Goal: Transaction & Acquisition: Purchase product/service

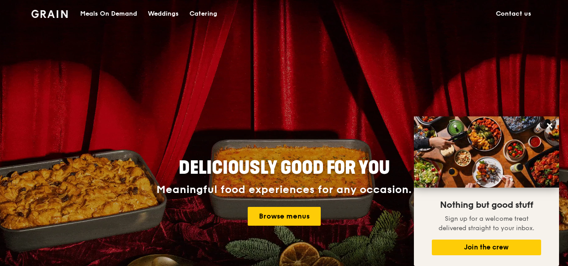
click at [198, 9] on div "Catering" at bounding box center [204, 13] width 28 height 27
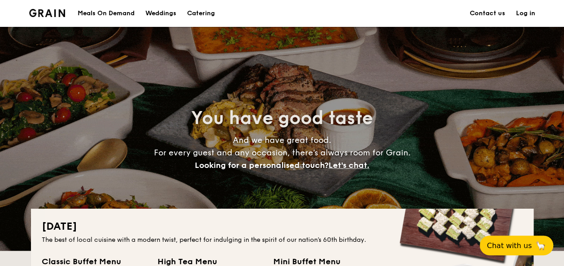
click at [86, 14] on div "Meals On Demand" at bounding box center [106, 13] width 57 height 27
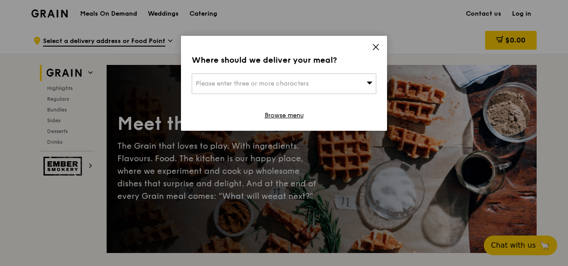
click at [306, 88] on div "Please enter three or more characters" at bounding box center [284, 84] width 185 height 21
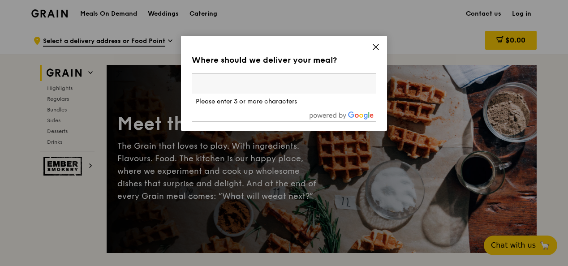
click at [276, 87] on input "search" at bounding box center [284, 84] width 184 height 20
paste input "KK Women's and [GEOGRAPHIC_DATA]"
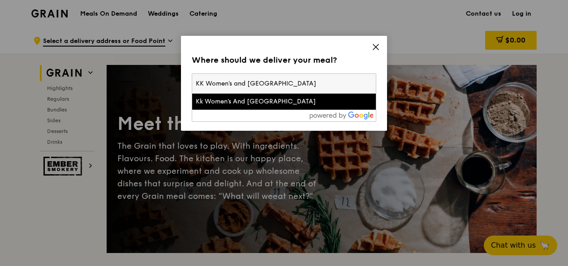
type input "KK Women's and [GEOGRAPHIC_DATA]"
click at [286, 100] on div "Kk Women's And [GEOGRAPHIC_DATA]" at bounding box center [262, 101] width 133 height 9
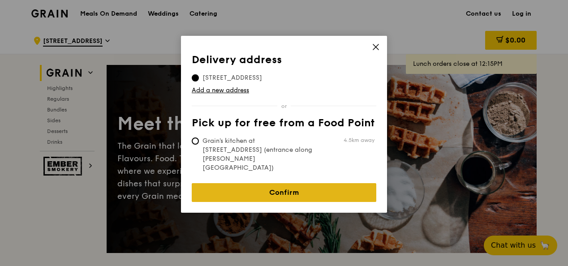
click at [249, 183] on link "Confirm" at bounding box center [284, 192] width 185 height 19
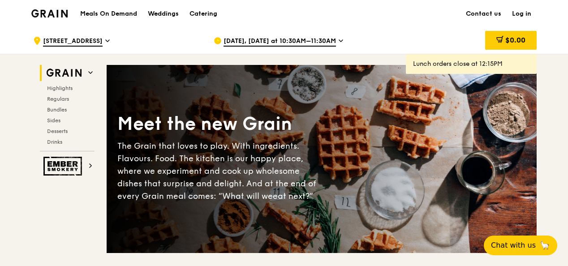
click at [248, 37] on span "[DATE], [DATE] at 10:30AM–11:30AM" at bounding box center [280, 42] width 113 height 10
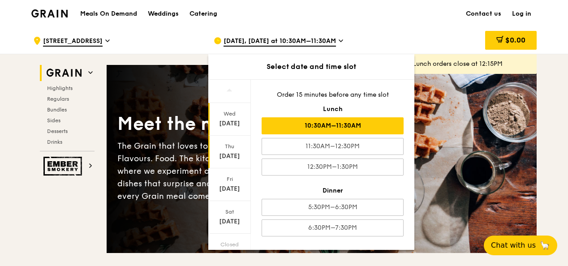
click at [232, 149] on div "Thu" at bounding box center [230, 146] width 40 height 7
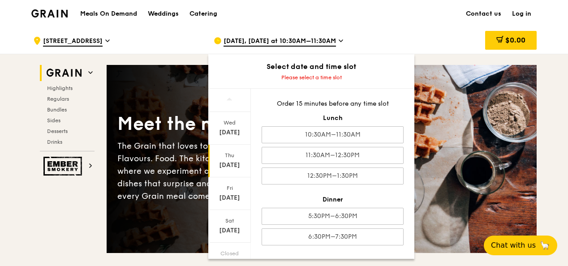
scroll to position [6, 0]
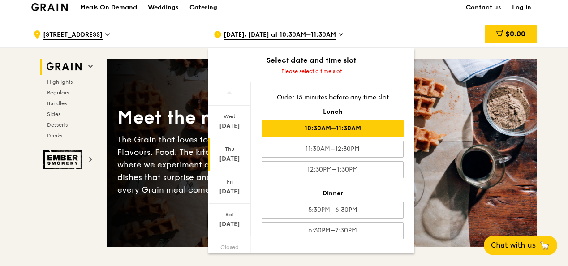
click at [305, 132] on div "10:30AM–11:30AM" at bounding box center [333, 128] width 142 height 17
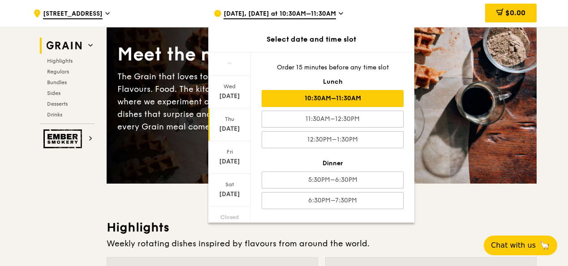
scroll to position [74, 0]
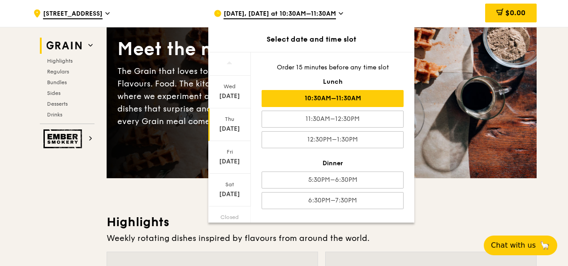
click at [427, 112] on div "Meet the new Grain The Grain that loves to play. With ingredients. Flavours. Fo…" at bounding box center [322, 84] width 430 height 116
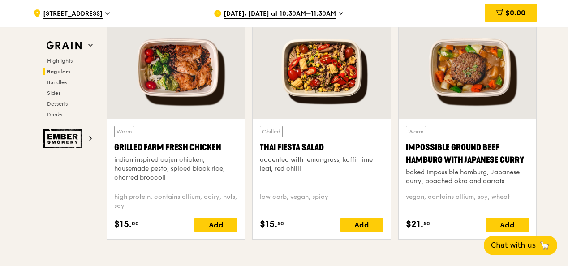
scroll to position [1032, 0]
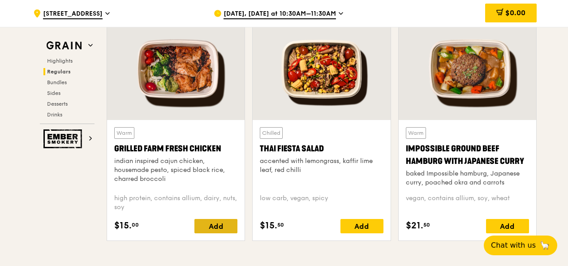
click at [204, 225] on div "Add" at bounding box center [216, 226] width 43 height 14
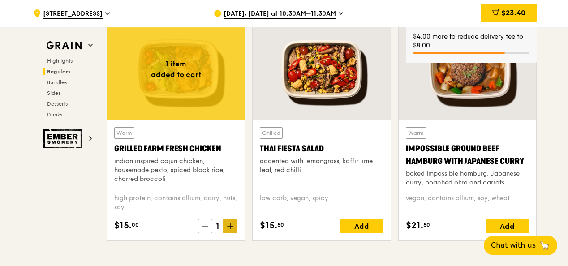
click at [232, 225] on icon at bounding box center [230, 226] width 6 height 6
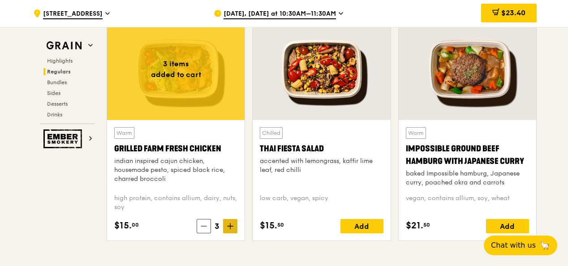
click at [232, 225] on icon at bounding box center [230, 226] width 6 height 6
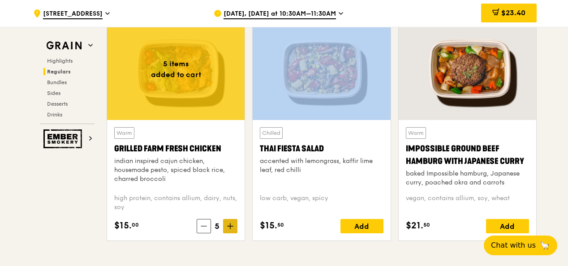
click at [232, 225] on icon at bounding box center [230, 226] width 6 height 6
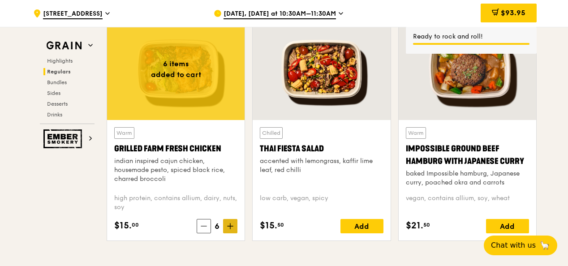
click at [232, 225] on icon at bounding box center [230, 226] width 6 height 6
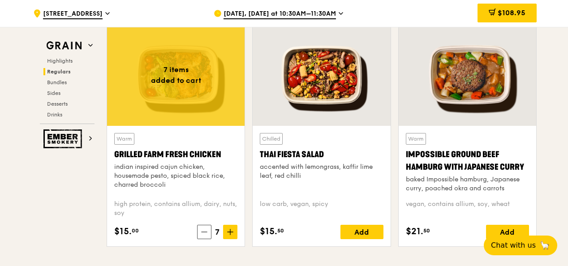
scroll to position [1028, 0]
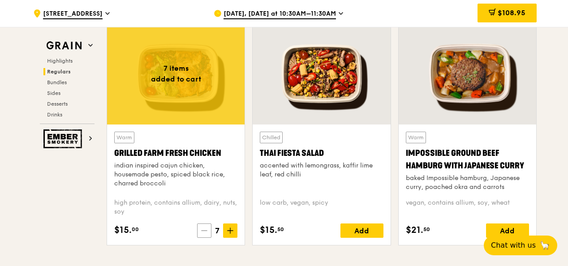
click at [211, 228] on span at bounding box center [204, 231] width 14 height 14
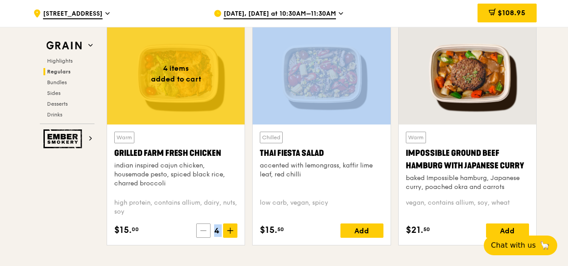
click at [211, 228] on span at bounding box center [203, 231] width 14 height 14
click at [211, 228] on span at bounding box center [204, 231] width 14 height 14
click at [211, 226] on span at bounding box center [205, 231] width 14 height 14
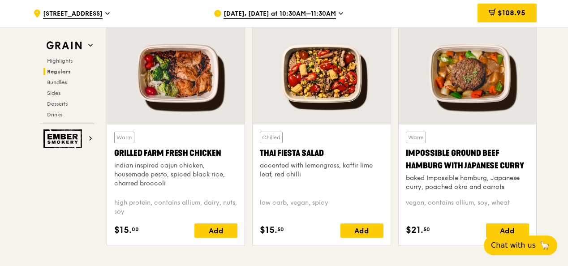
click at [211, 226] on div "Add" at bounding box center [216, 231] width 43 height 14
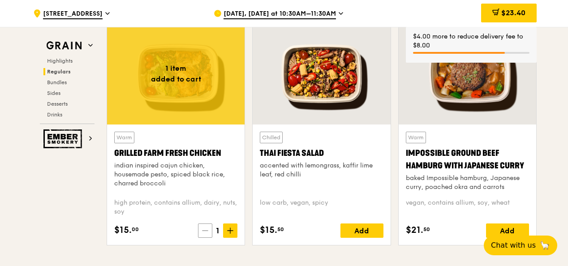
click at [210, 224] on span at bounding box center [205, 231] width 14 height 14
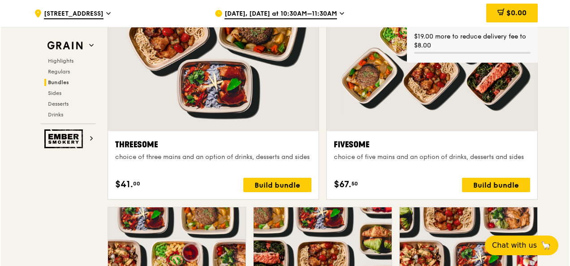
scroll to position [1740, 0]
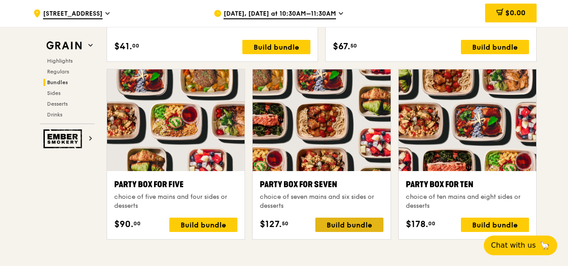
click at [342, 230] on div "Build bundle" at bounding box center [350, 225] width 68 height 14
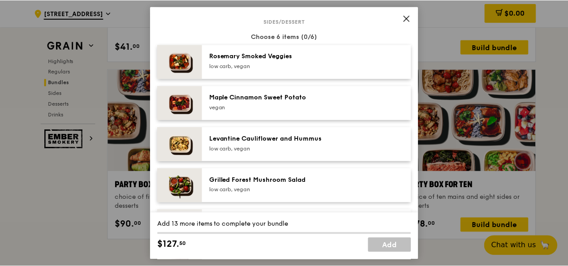
scroll to position [464, 0]
click at [407, 19] on icon at bounding box center [407, 18] width 5 height 5
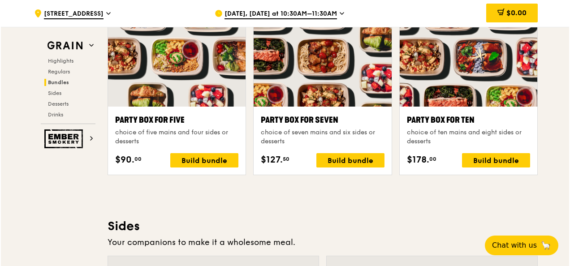
scroll to position [1804, 0]
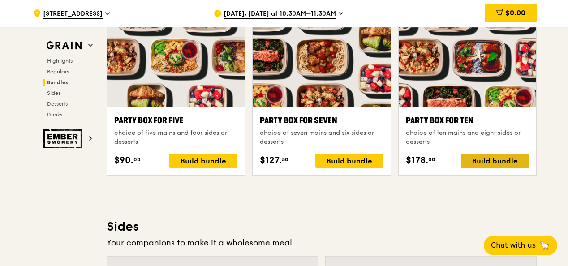
click at [483, 154] on div "Build bundle" at bounding box center [495, 161] width 68 height 14
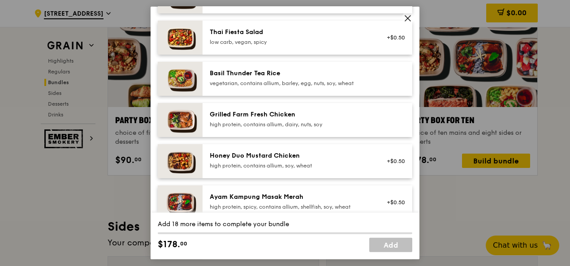
scroll to position [156, 0]
click at [228, 128] on div "high protein, contains allium, dairy, nuts, soy" at bounding box center [290, 124] width 161 height 7
click at [191, 126] on img at bounding box center [180, 120] width 45 height 34
click at [188, 125] on img at bounding box center [180, 120] width 45 height 34
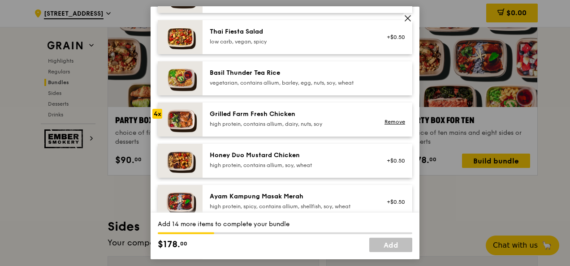
click at [188, 125] on img at bounding box center [180, 120] width 45 height 34
click at [394, 125] on link "Remove" at bounding box center [395, 122] width 21 height 6
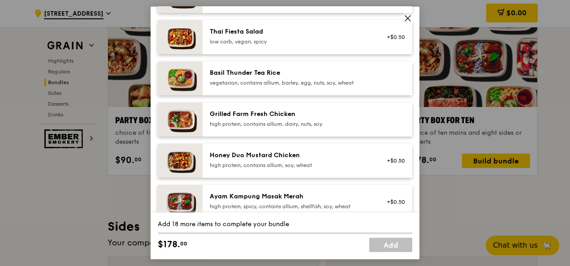
click at [178, 129] on img at bounding box center [180, 120] width 45 height 34
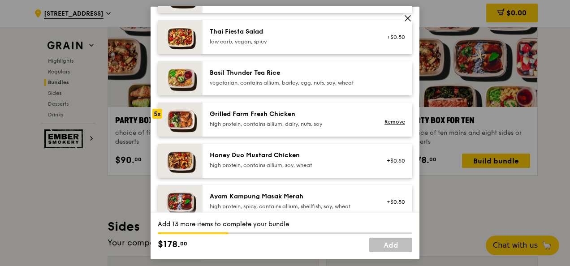
click at [178, 129] on img at bounding box center [180, 120] width 45 height 34
click at [385, 125] on link "Remove" at bounding box center [395, 122] width 21 height 6
click at [217, 119] on div "Grilled Farm Fresh Chicken" at bounding box center [290, 114] width 161 height 9
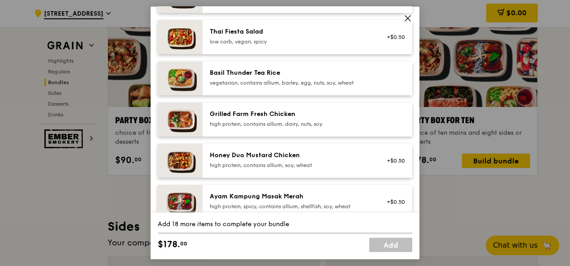
click at [217, 119] on div "Grilled Farm Fresh Chicken" at bounding box center [290, 114] width 161 height 9
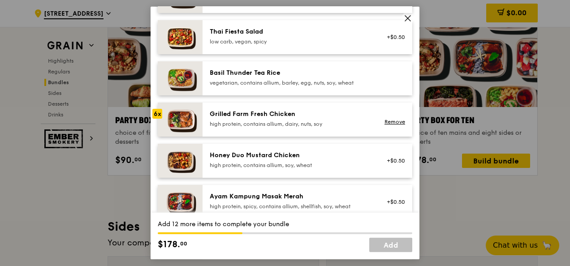
click at [217, 119] on div "Grilled Farm Fresh Chicken" at bounding box center [290, 114] width 161 height 9
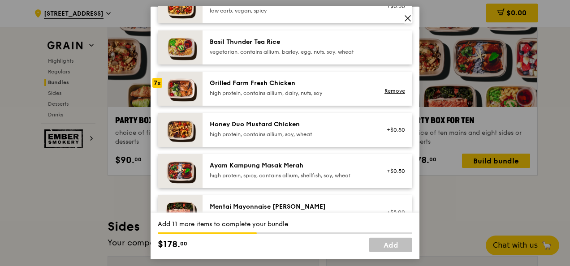
scroll to position [201, 0]
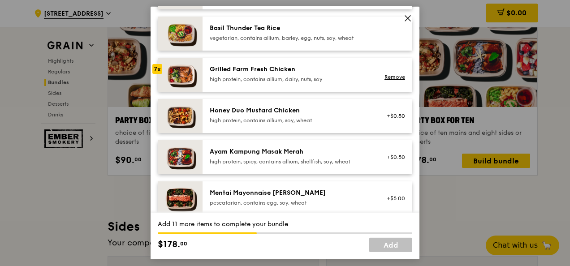
click at [178, 167] on img at bounding box center [180, 157] width 45 height 34
click at [184, 160] on img at bounding box center [180, 157] width 45 height 34
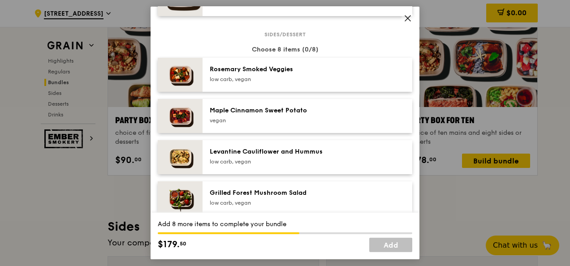
scroll to position [451, 0]
click at [292, 85] on div "[PERSON_NAME] Smoked Veggies low carb, vegan" at bounding box center [290, 75] width 172 height 20
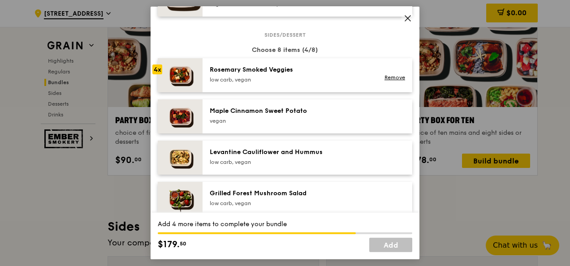
click at [292, 85] on div "[PERSON_NAME] Smoked Veggies low carb, vegan" at bounding box center [290, 75] width 172 height 20
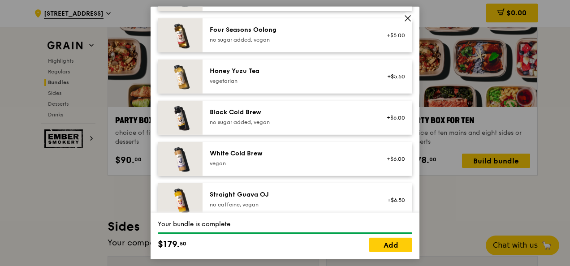
scroll to position [1131, 0]
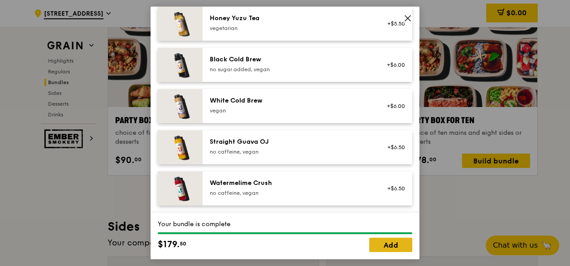
click at [379, 247] on link "Add" at bounding box center [390, 245] width 43 height 14
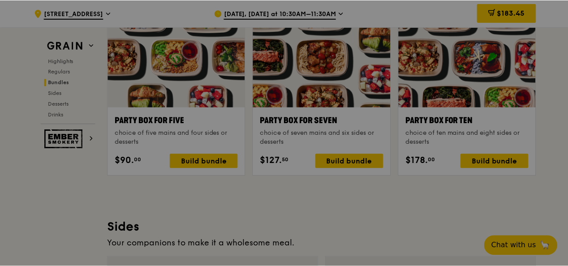
scroll to position [1804, 0]
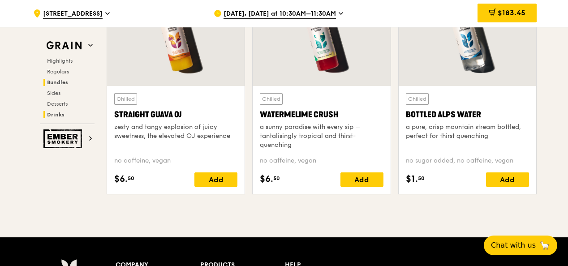
click at [51, 84] on span "Bundles" at bounding box center [57, 82] width 21 height 6
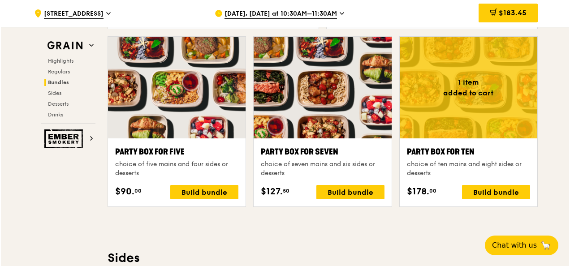
scroll to position [1773, 0]
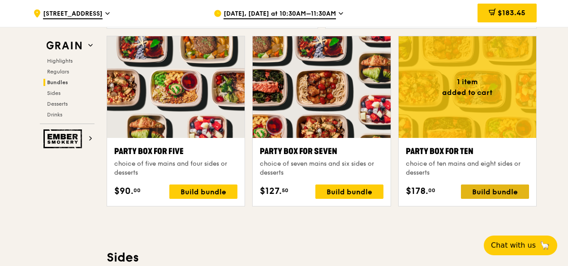
click at [500, 186] on div "Build bundle" at bounding box center [495, 192] width 68 height 14
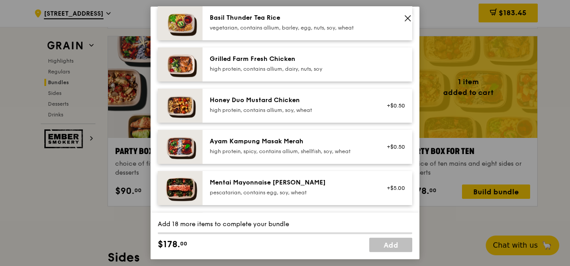
scroll to position [224, 0]
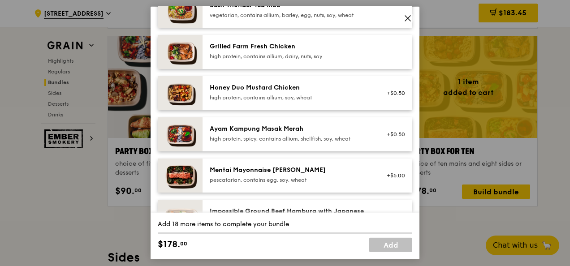
click at [234, 144] on div "Ayam Kampung Masak Merah high protein, spicy, contains allium, shellfish, soy, …" at bounding box center [290, 135] width 172 height 20
click at [261, 101] on div "high protein, contains allium, soy, wheat" at bounding box center [290, 97] width 161 height 7
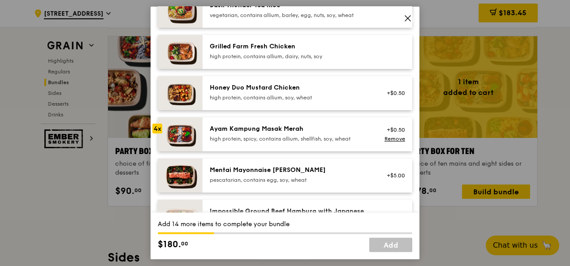
click at [261, 101] on div "high protein, contains allium, soy, wheat" at bounding box center [290, 97] width 161 height 7
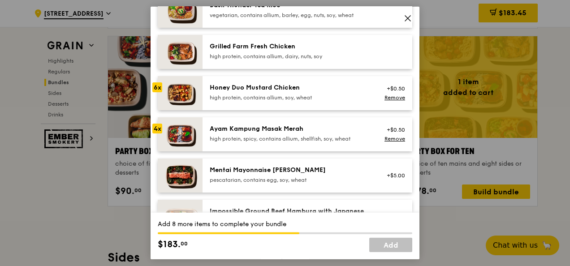
click at [261, 101] on div "high protein, contains allium, soy, wheat" at bounding box center [290, 97] width 161 height 7
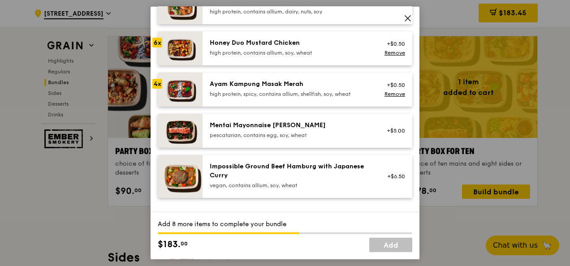
scroll to position [403, 0]
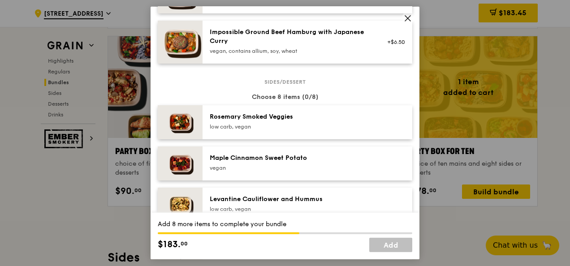
click at [286, 130] on div "low carb, vegan" at bounding box center [290, 126] width 161 height 7
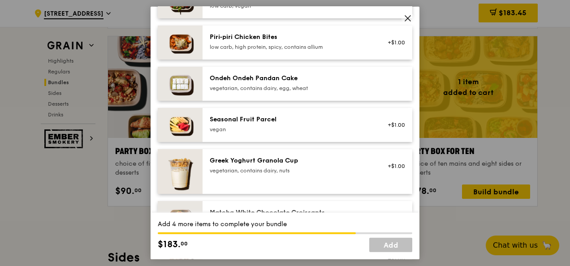
scroll to position [628, 0]
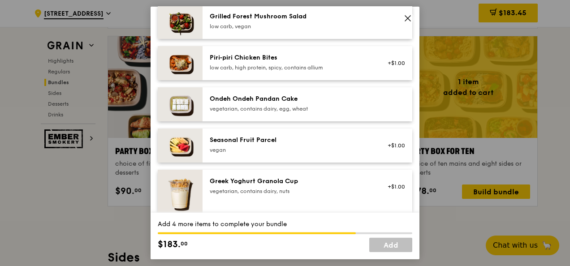
click at [250, 113] on div "vegetarian, contains dairy, egg, wheat" at bounding box center [290, 108] width 161 height 7
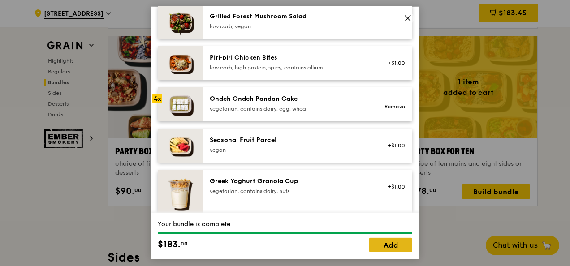
click at [394, 243] on link "Add" at bounding box center [390, 245] width 43 height 14
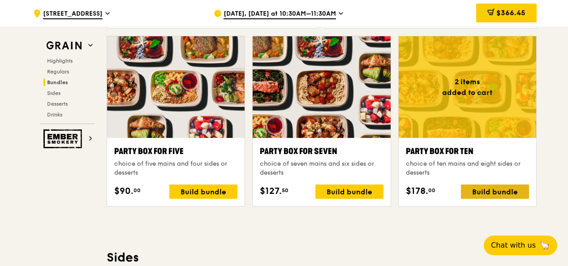
click at [481, 186] on div "Build bundle" at bounding box center [495, 192] width 68 height 14
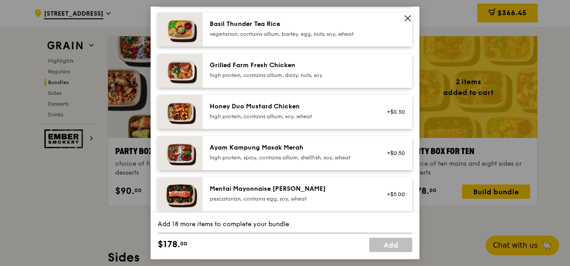
scroll to position [224, 0]
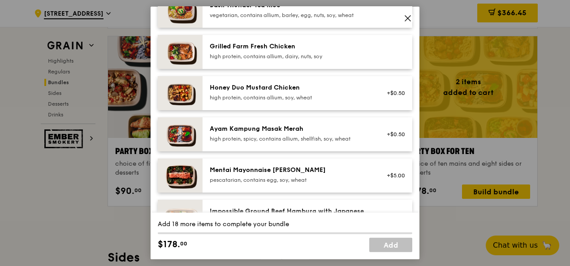
click at [284, 100] on div "Honey Duo Mustard Chicken high protein, contains allium, soy, wheat" at bounding box center [290, 92] width 161 height 18
click at [432, 174] on div "Party Box for Ten choice of ten mains and eight sides or desserts Mains Choose …" at bounding box center [285, 133] width 570 height 266
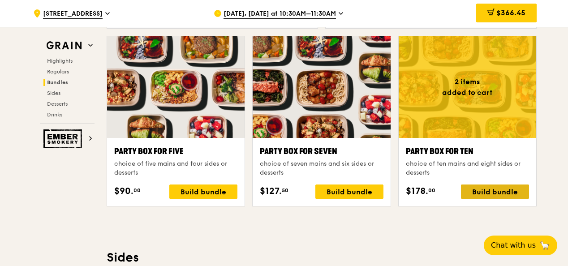
click at [505, 193] on div "Build bundle" at bounding box center [495, 192] width 68 height 14
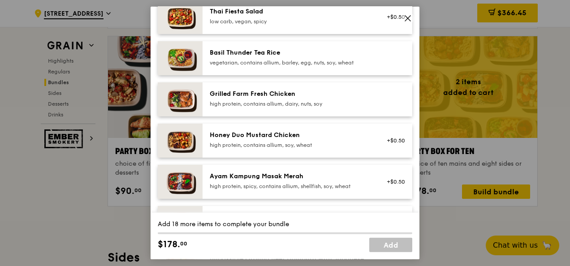
scroll to position [179, 0]
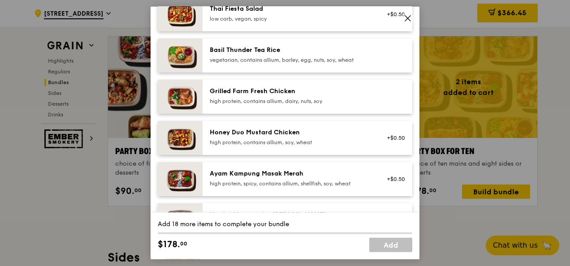
click at [260, 145] on div "Honey Duo Mustard Chicken high protein, contains allium, soy, wheat" at bounding box center [290, 137] width 161 height 18
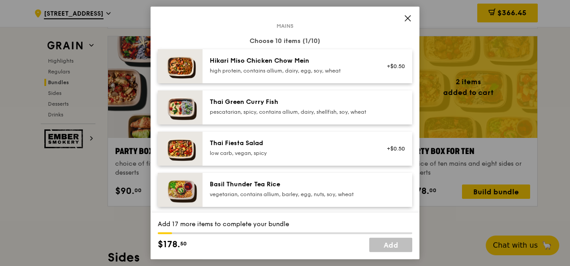
scroll to position [0, 0]
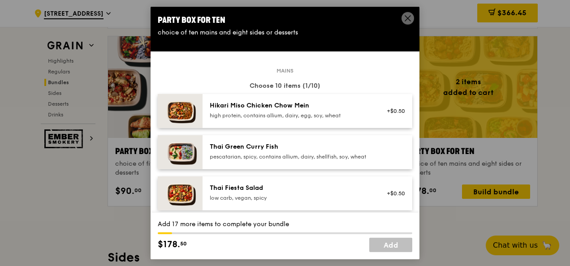
click at [221, 146] on div "Thai Green Curry Fish" at bounding box center [290, 147] width 161 height 9
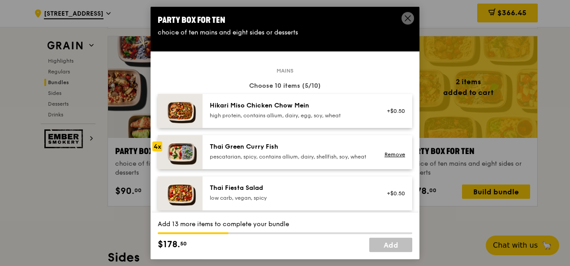
click at [221, 146] on div "Thai Green Curry Fish" at bounding box center [290, 147] width 161 height 9
click at [227, 109] on div "Hikari Miso Chicken Chow Mein" at bounding box center [290, 105] width 161 height 9
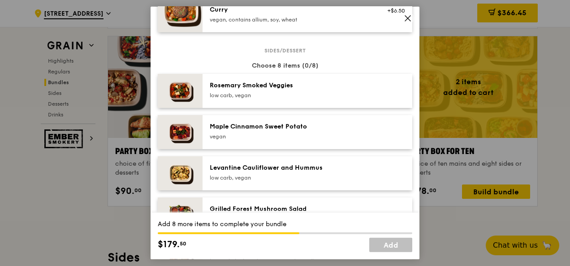
scroll to position [448, 0]
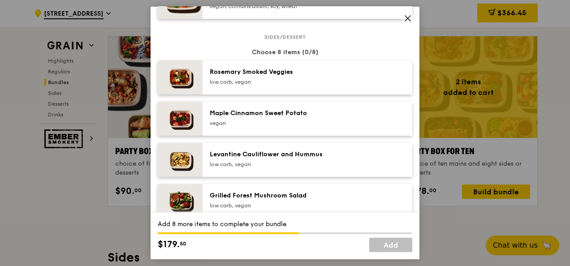
click at [233, 159] on div "Levantine Cauliflower and Hummus" at bounding box center [290, 154] width 161 height 9
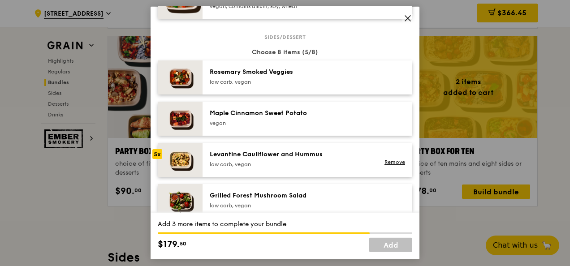
click at [233, 159] on div "Levantine Cauliflower and Hummus" at bounding box center [290, 154] width 161 height 9
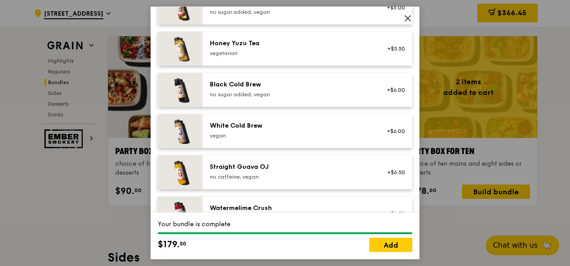
scroll to position [1131, 0]
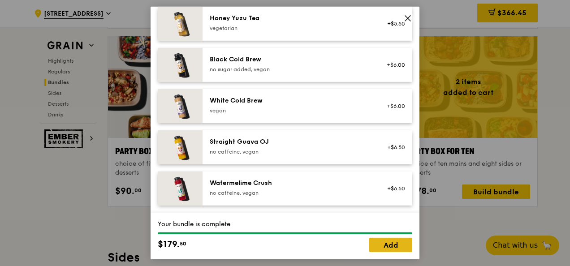
click at [384, 247] on link "Add" at bounding box center [390, 245] width 43 height 14
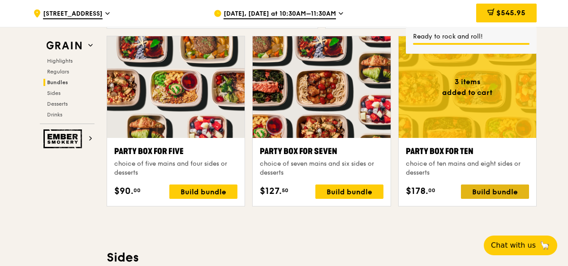
click at [482, 194] on div "Build bundle" at bounding box center [495, 192] width 68 height 14
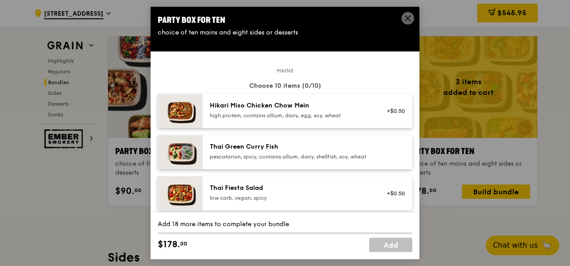
click at [257, 110] on div "Hikari Miso Chicken Chow Mein high protein, contains allium, dairy, egg, soy, w…" at bounding box center [290, 110] width 161 height 18
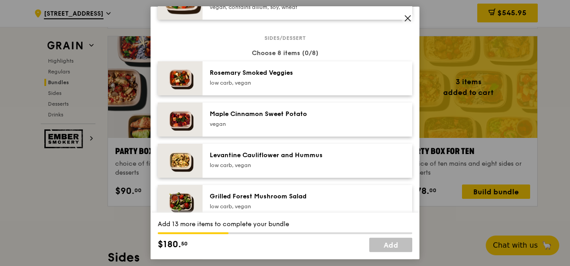
scroll to position [448, 0]
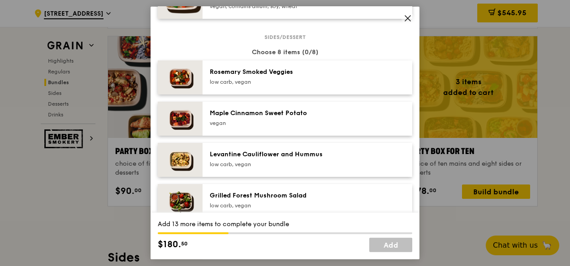
click at [262, 159] on div "Levantine Cauliflower and Hummus" at bounding box center [290, 154] width 161 height 9
click at [263, 159] on div "Levantine Cauliflower and Hummus" at bounding box center [290, 154] width 161 height 9
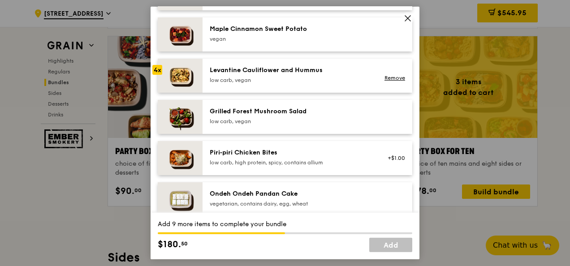
scroll to position [538, 0]
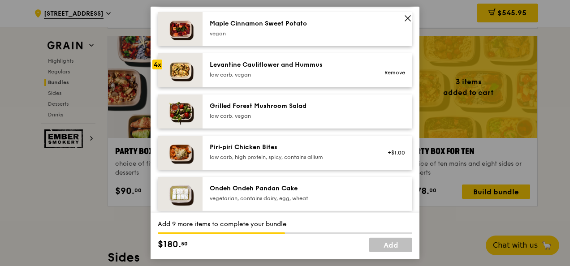
click at [407, 20] on icon at bounding box center [408, 18] width 8 height 8
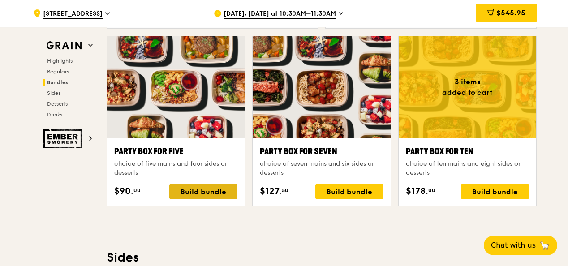
click at [186, 187] on div "Build bundle" at bounding box center [203, 192] width 68 height 14
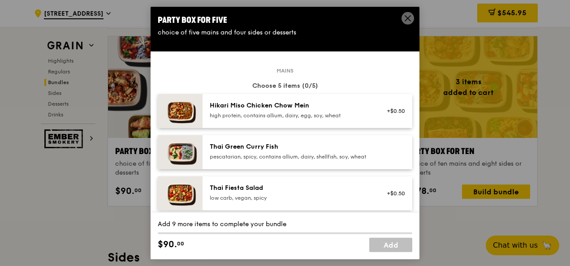
click at [277, 105] on div "Hikari Miso Chicken Chow Mein" at bounding box center [290, 105] width 161 height 9
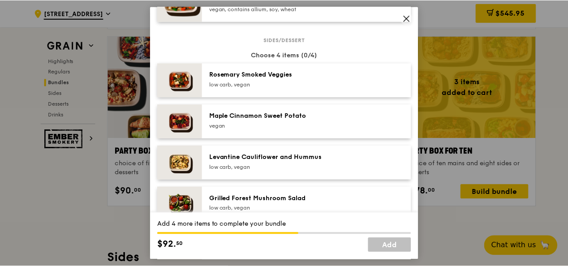
scroll to position [448, 0]
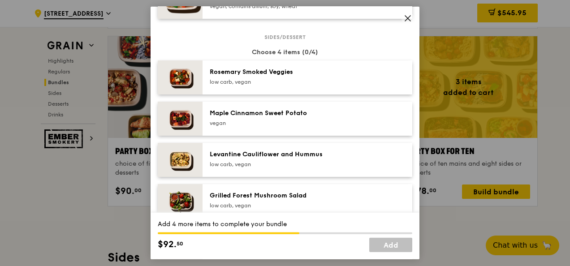
click at [270, 159] on div "Levantine Cauliflower and Hummus" at bounding box center [290, 154] width 161 height 9
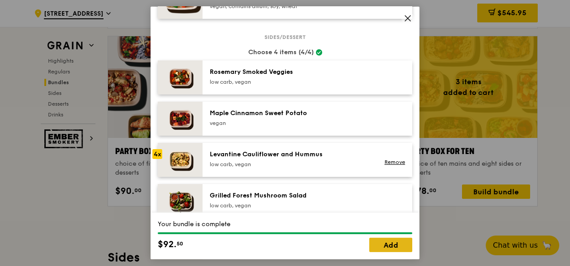
click at [389, 247] on link "Add" at bounding box center [390, 245] width 43 height 14
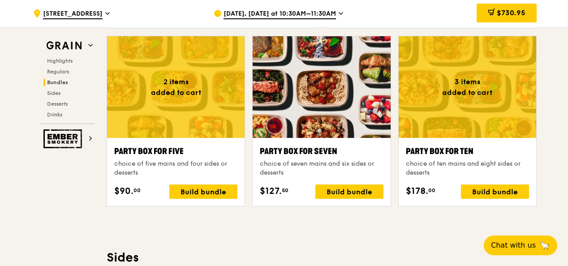
click at [269, 235] on div "Highlights Weekly rotating dishes inspired by flavours from around the world. W…" at bounding box center [322, 271] width 430 height 3510
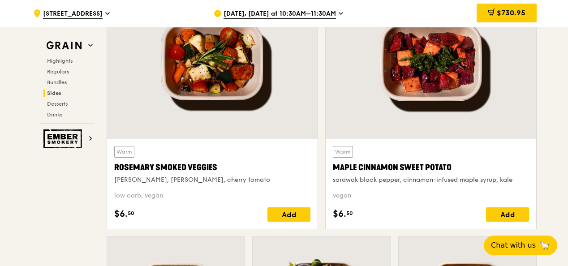
scroll to position [2078, 0]
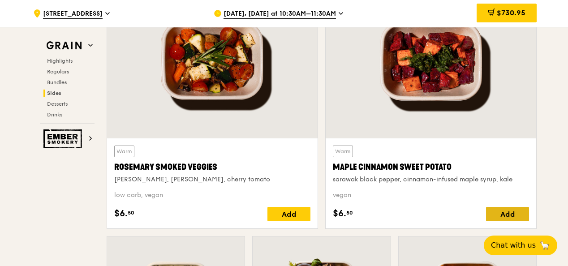
click at [494, 213] on div "Add" at bounding box center [507, 214] width 43 height 14
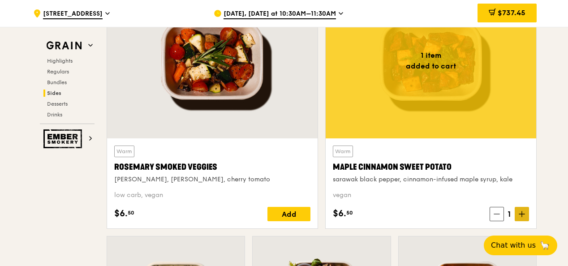
click at [521, 211] on icon at bounding box center [522, 214] width 6 height 6
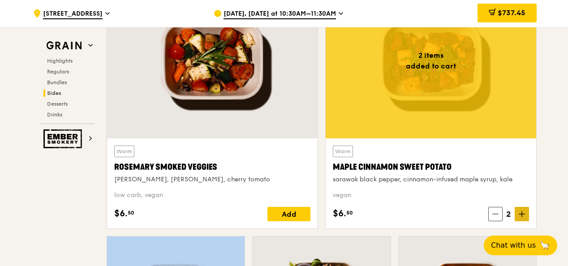
click at [521, 211] on icon at bounding box center [522, 214] width 6 height 6
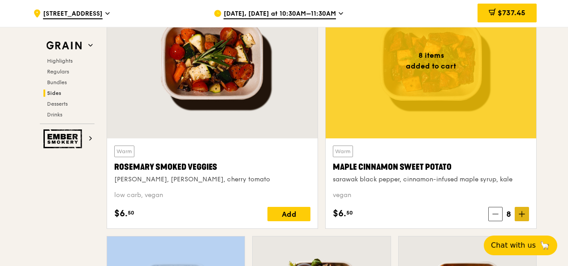
click at [521, 211] on icon at bounding box center [522, 214] width 6 height 6
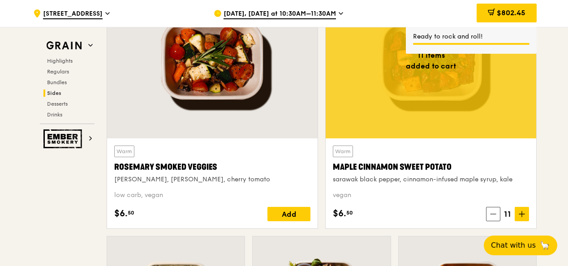
click at [429, 207] on div "$6. 50 11" at bounding box center [431, 214] width 196 height 14
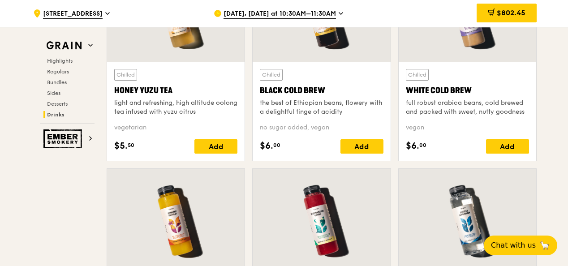
scroll to position [3411, 0]
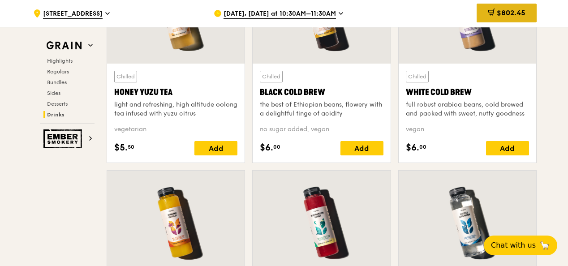
click at [494, 17] on div "$802.45" at bounding box center [507, 13] width 60 height 19
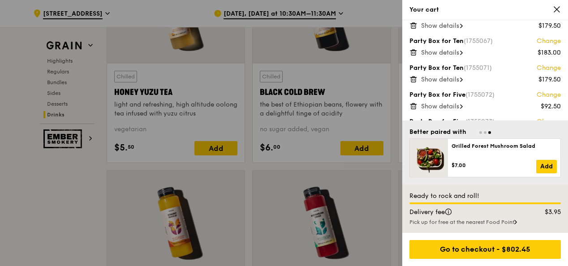
scroll to position [0, 0]
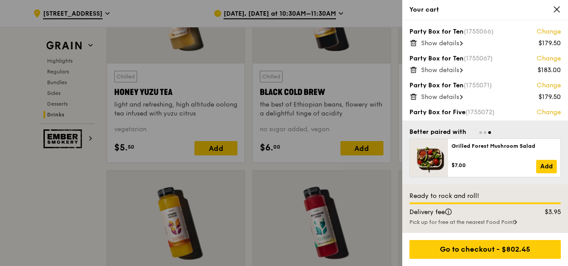
click at [454, 47] on span "Show details" at bounding box center [440, 43] width 38 height 8
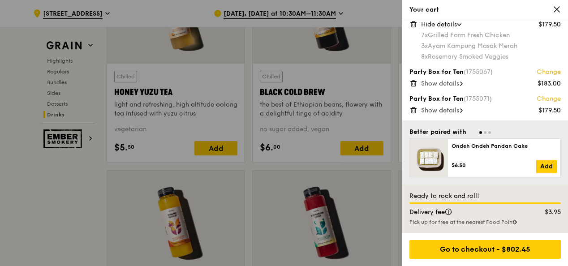
scroll to position [21, 0]
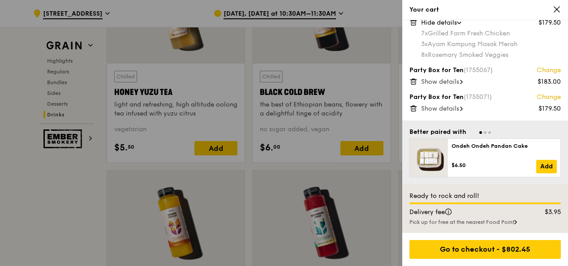
click at [454, 82] on span "Show details" at bounding box center [440, 82] width 38 height 8
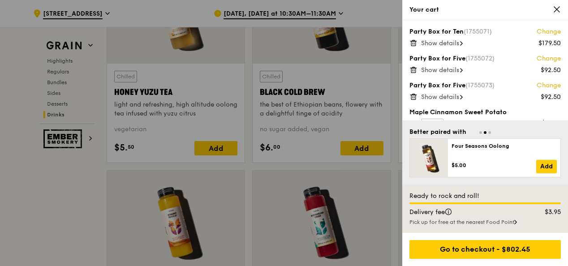
scroll to position [134, 0]
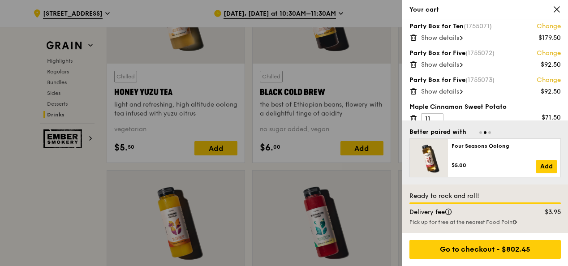
click at [455, 40] on span "Show details" at bounding box center [440, 38] width 38 height 8
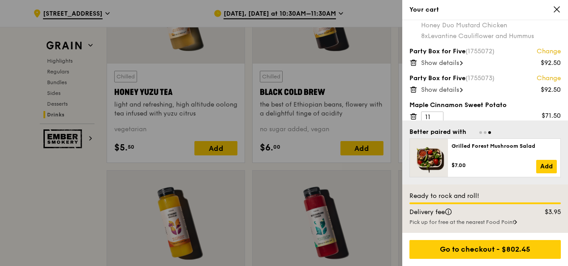
click at [444, 65] on span "Show details" at bounding box center [440, 63] width 38 height 8
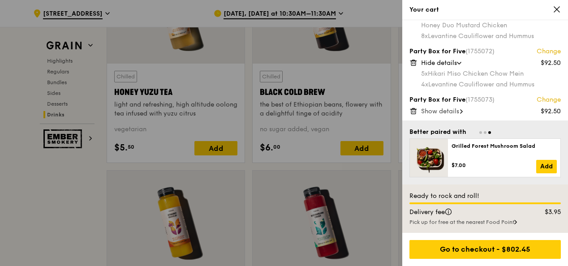
scroll to position [209, 0]
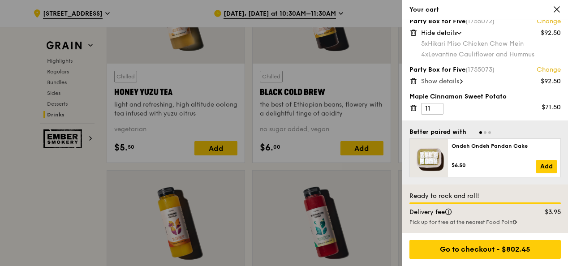
click at [449, 81] on span "Show details" at bounding box center [440, 82] width 38 height 8
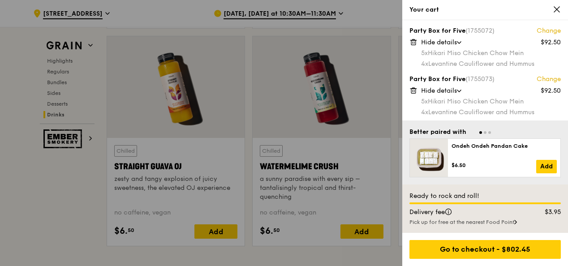
scroll to position [186, 0]
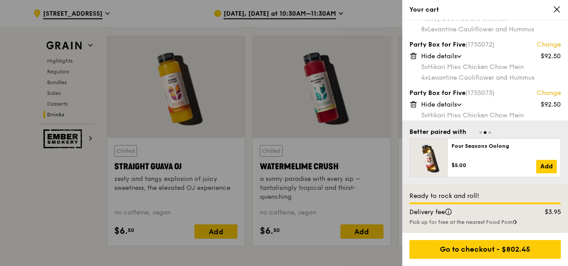
click at [415, 55] on icon at bounding box center [414, 56] width 8 height 8
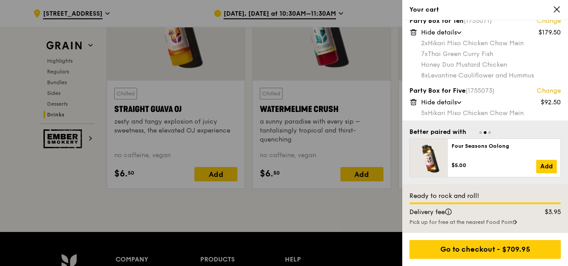
scroll to position [182, 0]
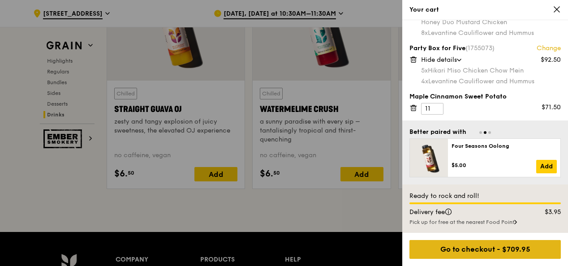
click at [442, 243] on div "Go to checkout - $709.95" at bounding box center [486, 249] width 152 height 19
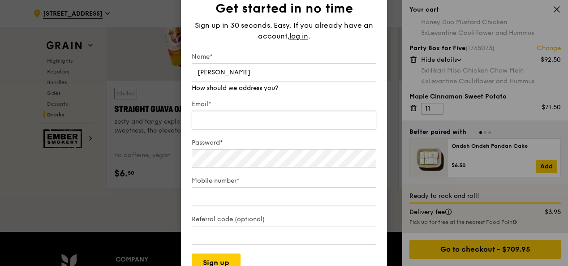
type input "[PERSON_NAME]"
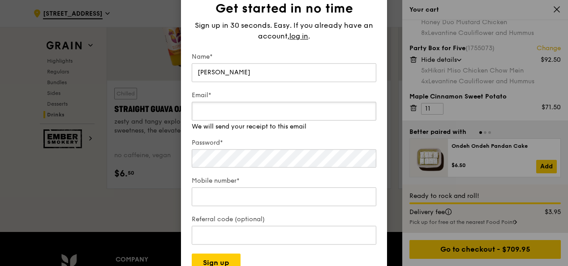
click at [226, 124] on div "Email* We will send your receipt to this email" at bounding box center [284, 111] width 185 height 40
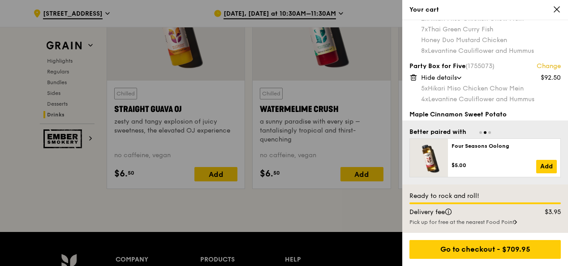
scroll to position [154, 0]
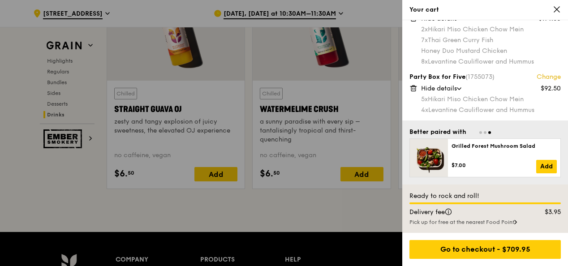
click at [411, 88] on icon at bounding box center [414, 88] width 8 height 8
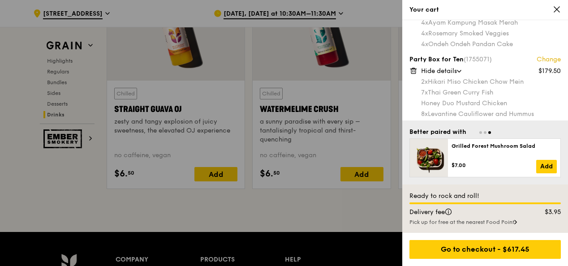
scroll to position [89, 0]
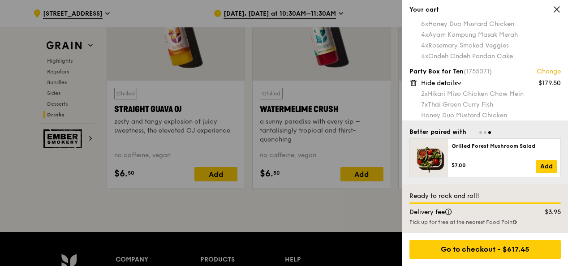
click at [415, 82] on icon at bounding box center [414, 83] width 8 height 8
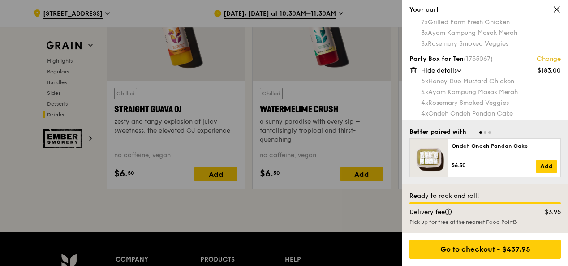
scroll to position [19, 0]
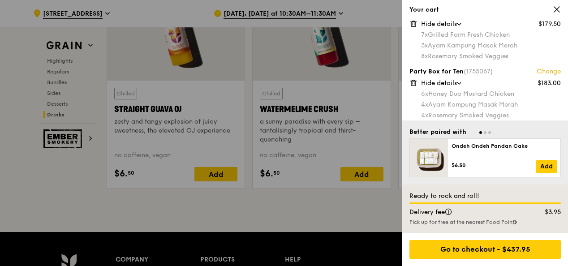
click at [416, 86] on icon at bounding box center [414, 83] width 8 height 8
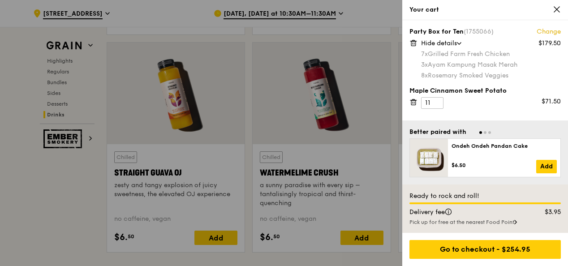
scroll to position [3513, 0]
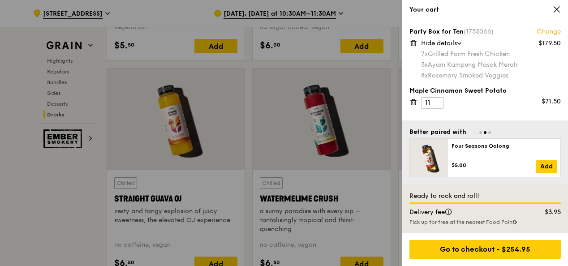
click at [414, 44] on icon at bounding box center [414, 43] width 8 height 8
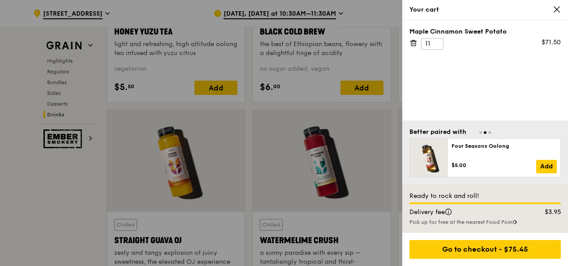
scroll to position [3423, 0]
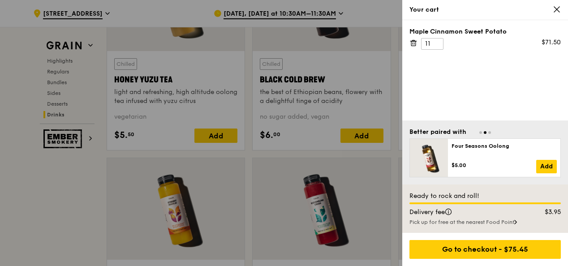
click at [558, 10] on icon at bounding box center [557, 9] width 5 height 5
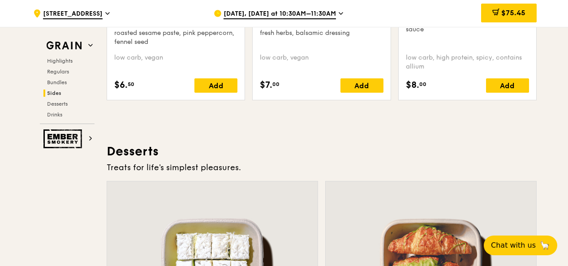
scroll to position [2347, 0]
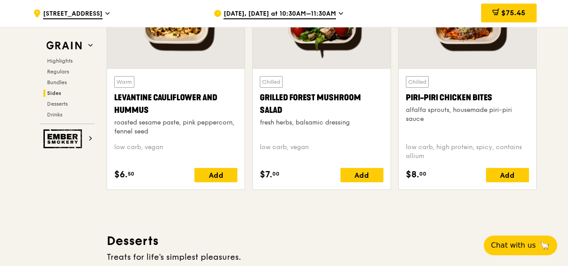
click at [301, 10] on span "[DATE], [DATE] at 10:30AM–11:30AM" at bounding box center [280, 14] width 113 height 10
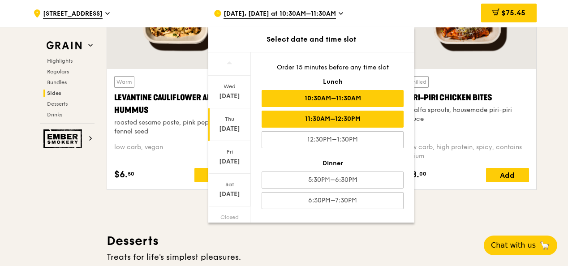
click at [303, 117] on div "11:30AM–12:30PM" at bounding box center [333, 119] width 142 height 17
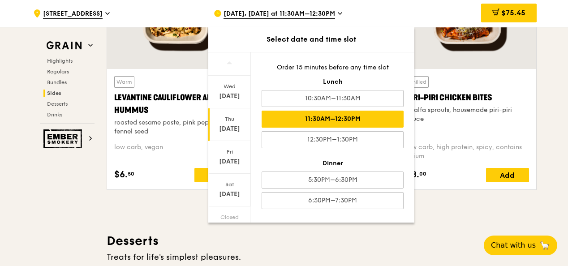
click at [169, 185] on div "Warm Levantine Cauliflower and Hummus roasted sesame paste, pink peppercorn, fe…" at bounding box center [176, 129] width 138 height 121
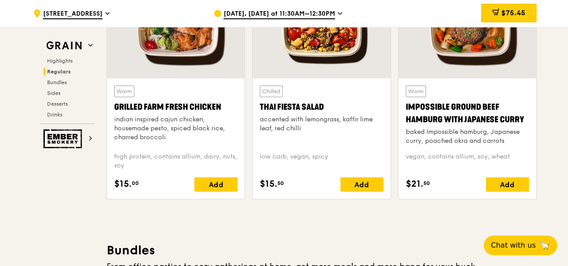
scroll to position [1075, 0]
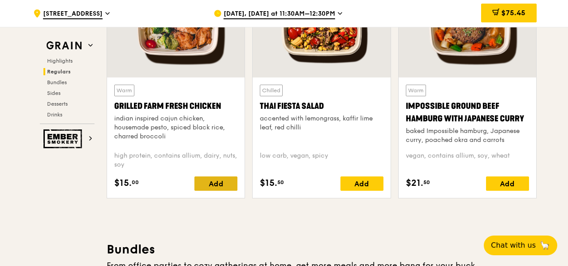
click at [210, 184] on div "Add" at bounding box center [216, 184] width 43 height 14
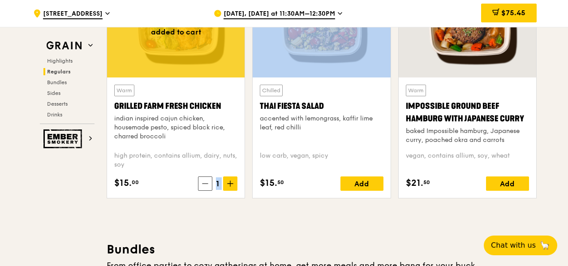
click at [210, 184] on div "1" at bounding box center [217, 184] width 39 height 14
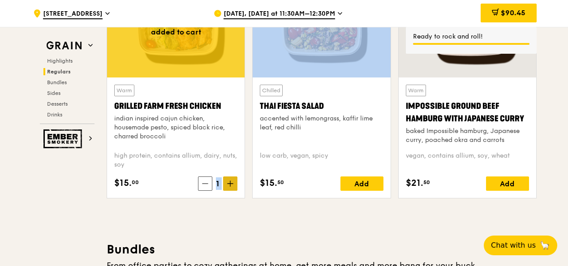
click at [234, 181] on icon at bounding box center [230, 184] width 6 height 6
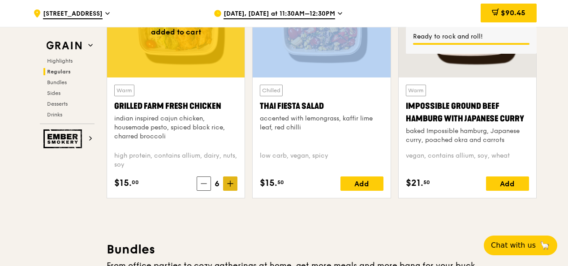
click at [234, 181] on icon at bounding box center [230, 184] width 6 height 6
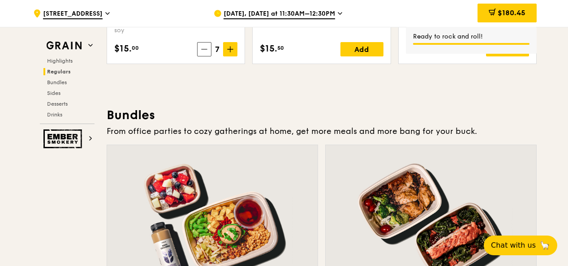
click at [277, 127] on div "From office parties to cozy gatherings at home, get more meals and more bang fo…" at bounding box center [322, 131] width 430 height 13
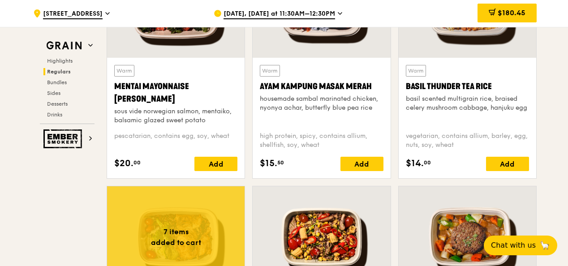
scroll to position [851, 0]
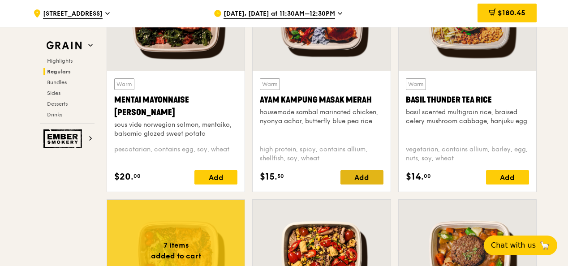
click at [345, 172] on div "Add" at bounding box center [362, 177] width 43 height 14
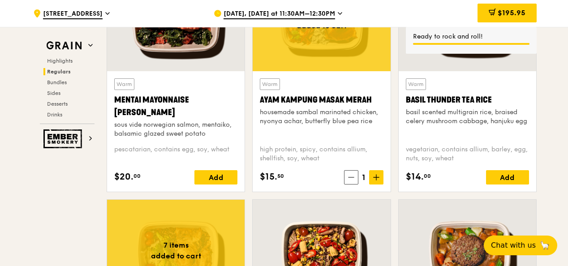
click at [377, 175] on icon at bounding box center [377, 177] width 0 height 5
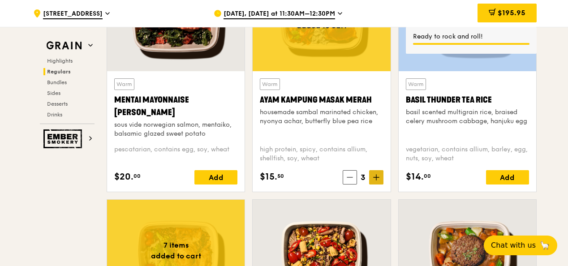
click at [377, 175] on icon at bounding box center [377, 177] width 0 height 5
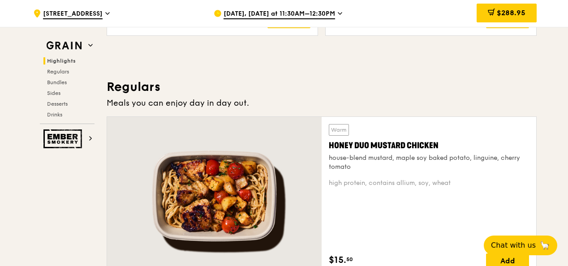
scroll to position [627, 0]
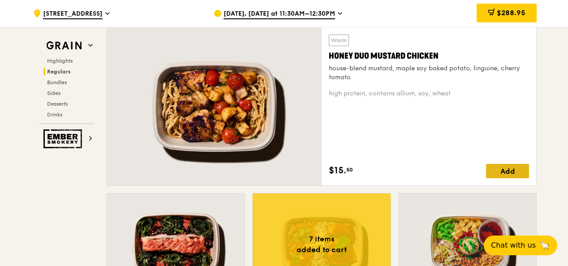
click at [503, 168] on div "Add" at bounding box center [507, 171] width 43 height 14
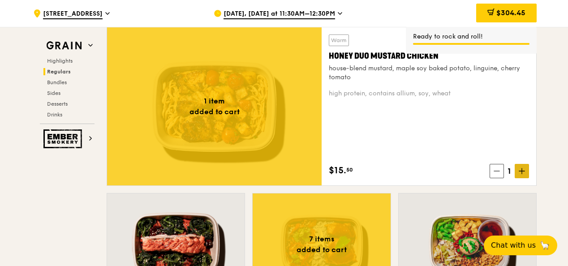
click at [524, 172] on icon at bounding box center [522, 171] width 6 height 6
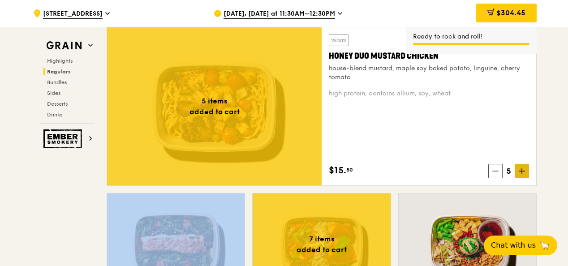
click at [524, 172] on icon at bounding box center [522, 171] width 6 height 6
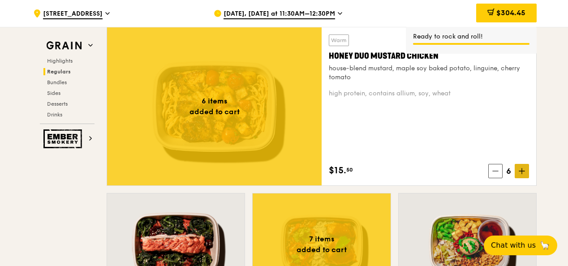
click at [524, 171] on icon at bounding box center [522, 171] width 6 height 6
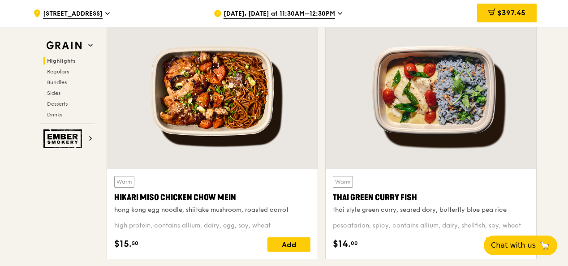
scroll to position [358, 0]
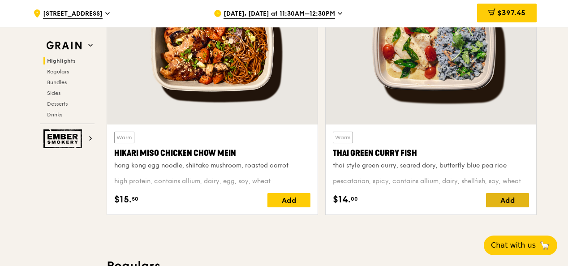
click at [511, 198] on div "Add" at bounding box center [507, 200] width 43 height 14
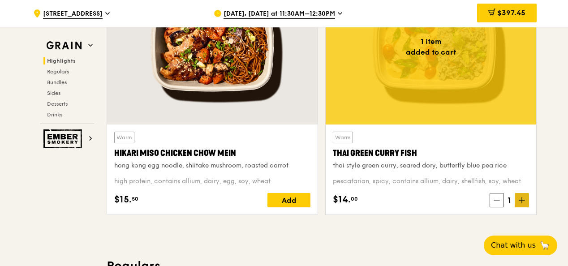
click at [520, 200] on icon at bounding box center [522, 200] width 5 height 0
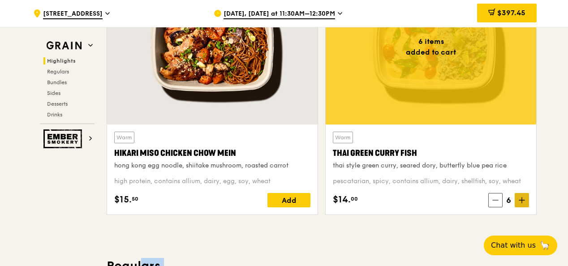
click at [520, 200] on icon at bounding box center [522, 200] width 5 height 0
click at [292, 201] on div "Add" at bounding box center [289, 200] width 43 height 14
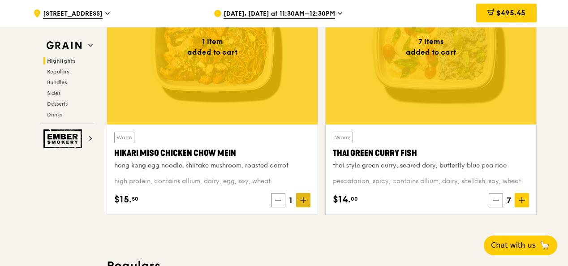
click at [308, 202] on span at bounding box center [303, 200] width 14 height 14
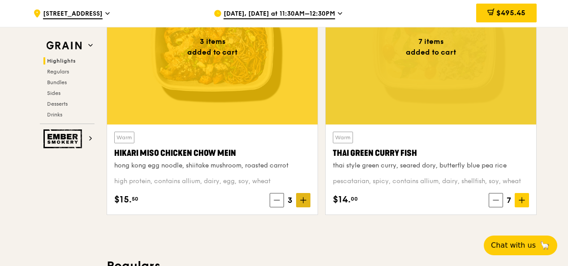
click at [308, 202] on span at bounding box center [303, 200] width 14 height 14
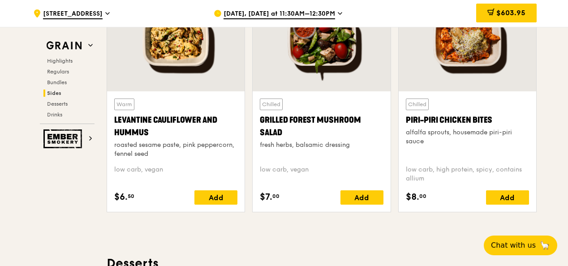
scroll to position [2330, 0]
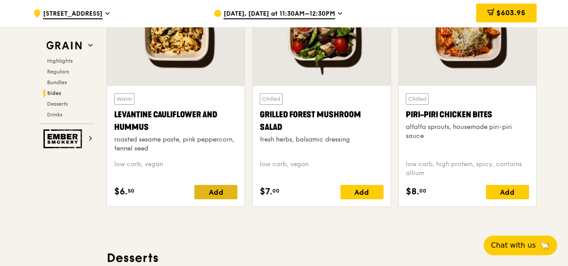
click at [226, 189] on div "Add" at bounding box center [216, 192] width 43 height 14
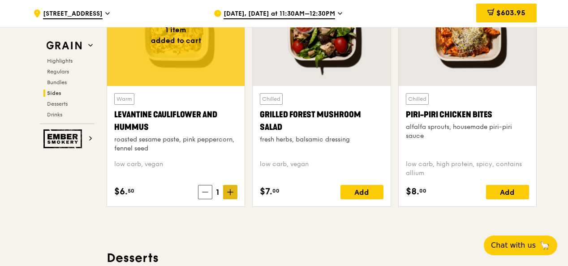
click at [234, 191] on span at bounding box center [230, 192] width 14 height 14
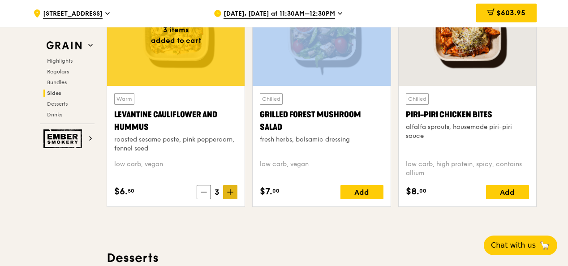
click at [234, 191] on span at bounding box center [230, 192] width 14 height 14
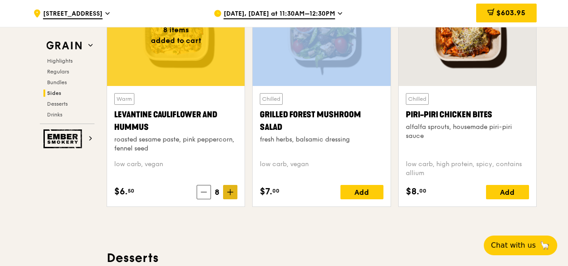
click at [234, 191] on span at bounding box center [230, 192] width 14 height 14
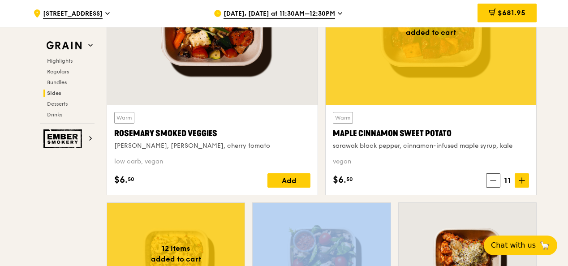
scroll to position [2106, 0]
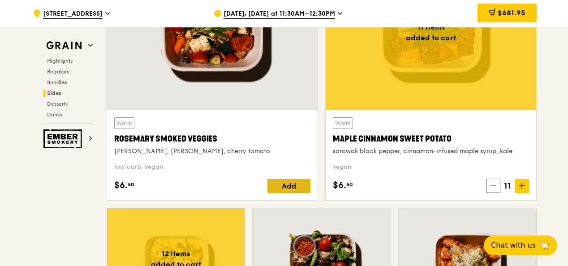
click at [303, 187] on div "Add" at bounding box center [289, 186] width 43 height 14
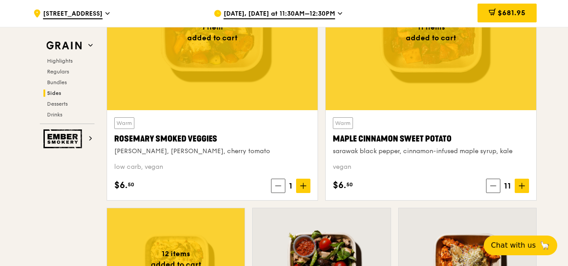
click at [308, 185] on span at bounding box center [303, 186] width 14 height 14
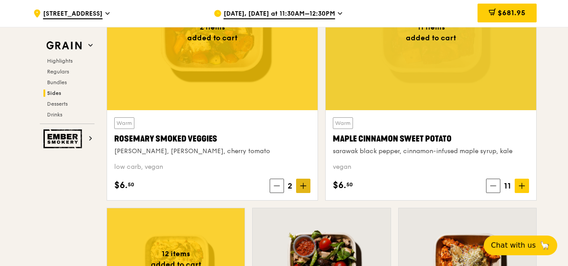
drag, startPoint x: 303, startPoint y: 187, endPoint x: 308, endPoint y: 185, distance: 5.8
click at [308, 185] on span at bounding box center [303, 186] width 14 height 14
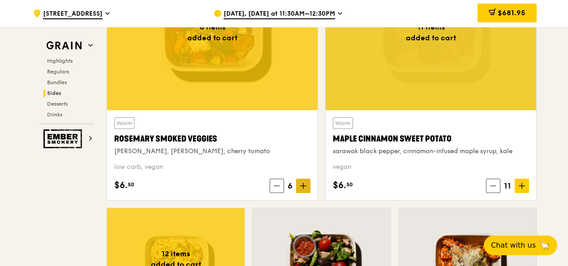
click at [308, 185] on span at bounding box center [303, 186] width 14 height 14
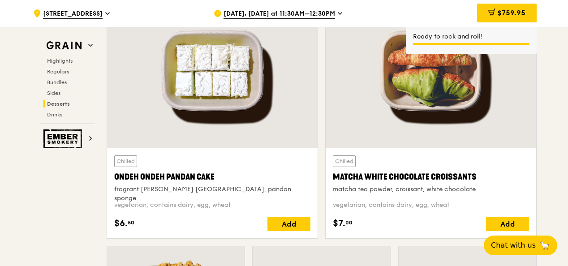
scroll to position [2689, 0]
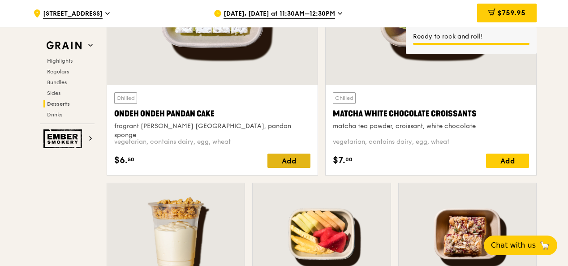
click at [287, 156] on div "Add" at bounding box center [289, 161] width 43 height 14
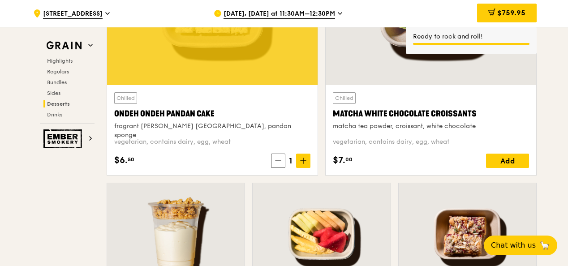
click at [311, 159] on div "Chilled Ondeh Ondeh Pandan Cake fragrant [PERSON_NAME] [GEOGRAPHIC_DATA], panda…" at bounding box center [212, 130] width 211 height 90
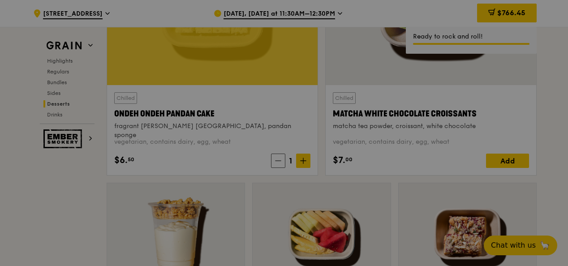
click at [305, 159] on div at bounding box center [284, 133] width 568 height 266
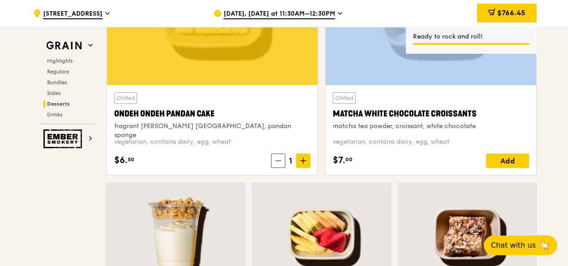
click at [305, 159] on icon at bounding box center [303, 161] width 6 height 6
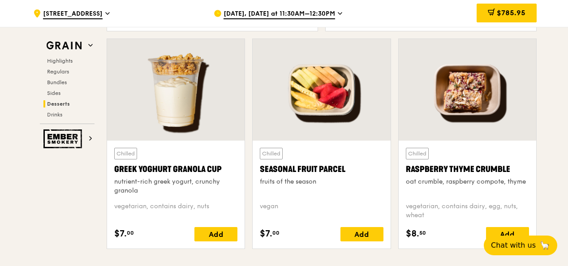
scroll to position [2833, 0]
click at [481, 14] on div "$785.95" at bounding box center [507, 13] width 60 height 19
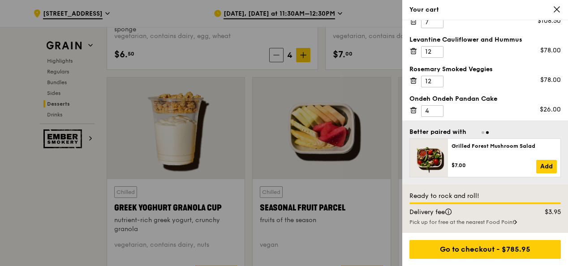
scroll to position [2794, 0]
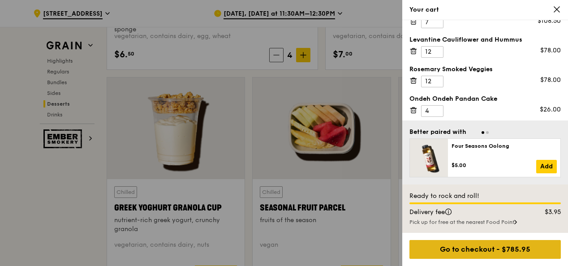
click at [458, 247] on div "Go to checkout - $785.95" at bounding box center [486, 249] width 152 height 19
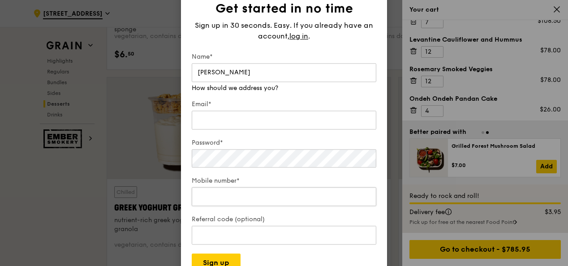
type input "[PERSON_NAME]"
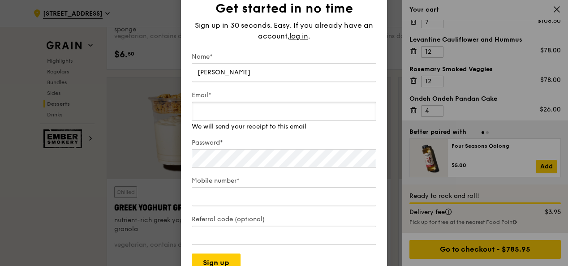
click at [336, 119] on input "Email*" at bounding box center [284, 111] width 185 height 19
paste input "[PERSON_NAME][DOMAIN_NAME][EMAIL_ADDRESS][PERSON_NAME][DOMAIN_NAME]"
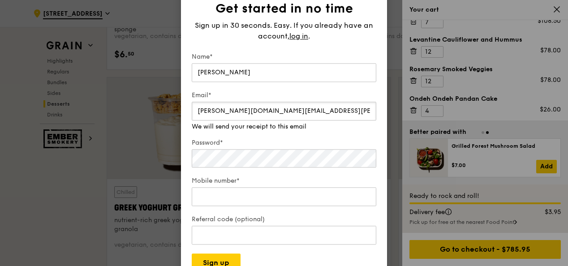
type input "[PERSON_NAME][DOMAIN_NAME][EMAIL_ADDRESS][PERSON_NAME][DOMAIN_NAME]"
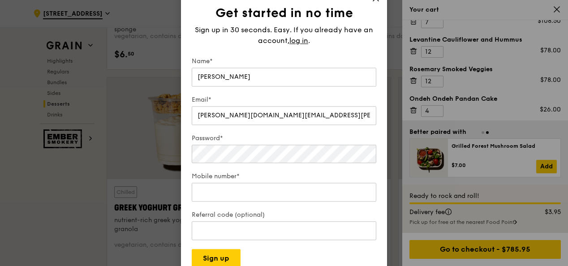
click at [300, 148] on div "Password*" at bounding box center [284, 149] width 185 height 31
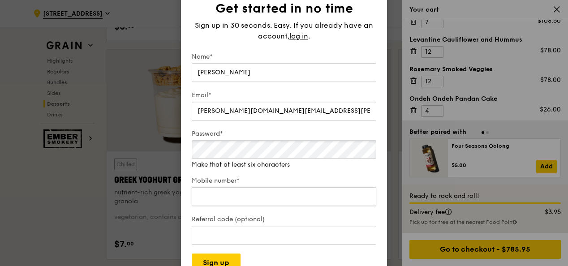
scroll to position [2784, 0]
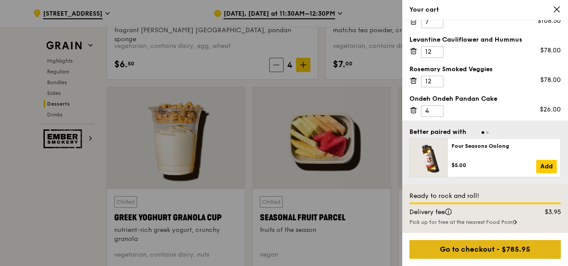
click at [449, 259] on div "Go to checkout - $785.95" at bounding box center [486, 249] width 152 height 19
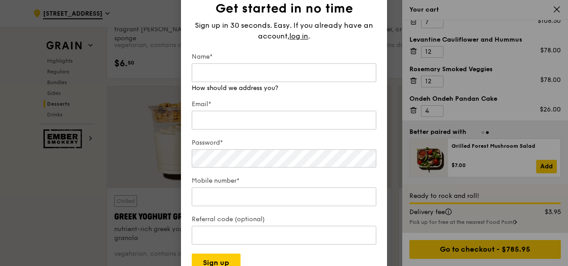
scroll to position [2790, 0]
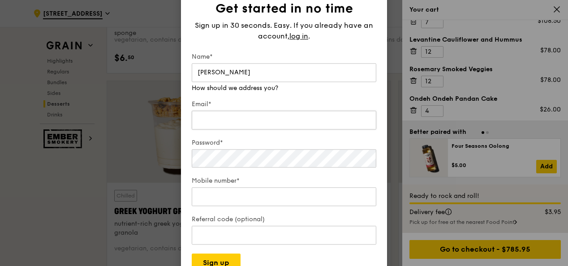
type input "[PERSON_NAME]"
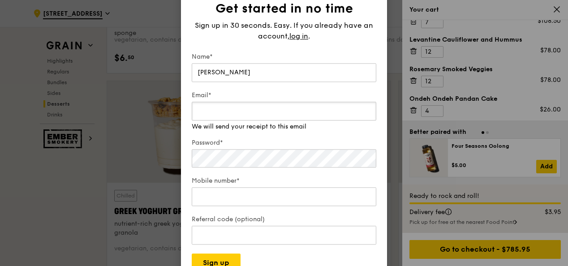
click at [316, 125] on div "Email* We will send your receipt to this email" at bounding box center [284, 111] width 185 height 40
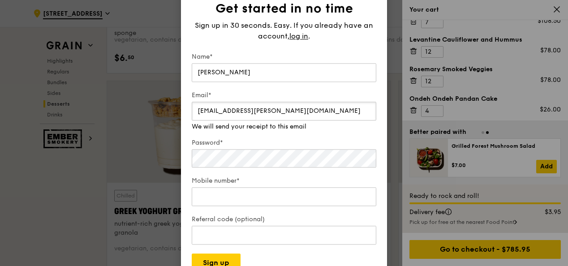
type input "[EMAIL_ADDRESS][PERSON_NAME][DOMAIN_NAME]"
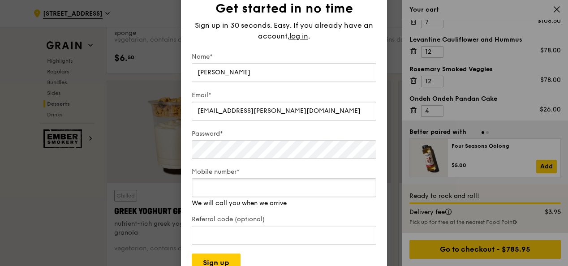
click at [335, 196] on input "Mobile number*" at bounding box center [284, 188] width 185 height 19
type input "91719792"
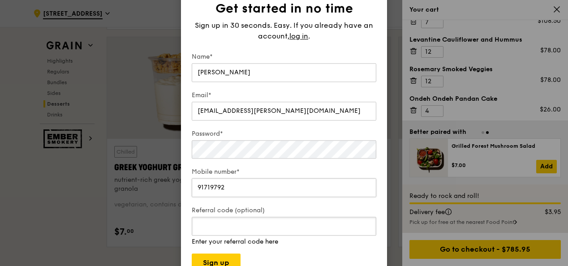
scroll to position [2837, 0]
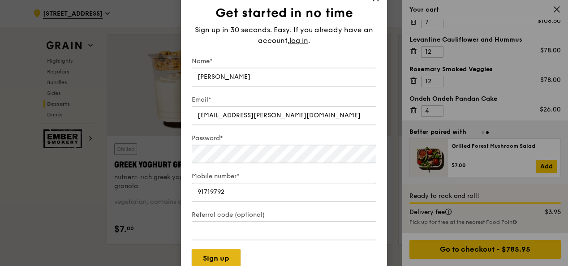
click at [231, 261] on button "Sign up" at bounding box center [216, 259] width 49 height 19
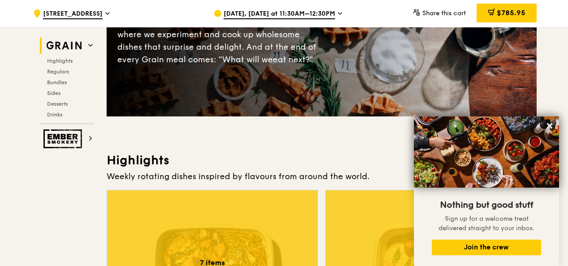
scroll to position [164, 0]
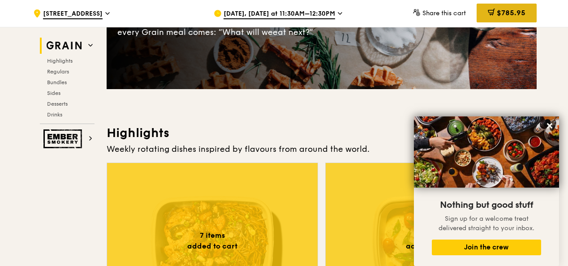
click at [503, 13] on span "$785.95" at bounding box center [511, 13] width 29 height 9
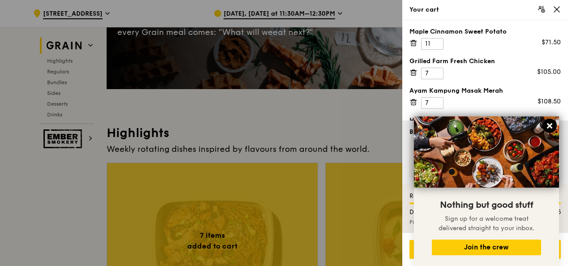
click at [549, 128] on icon at bounding box center [549, 125] width 5 height 5
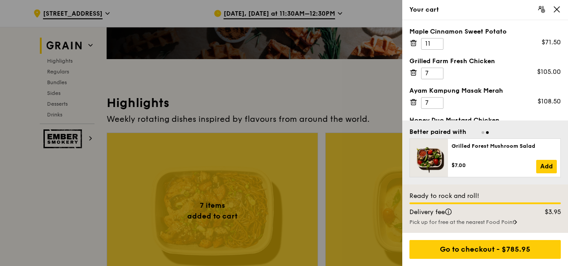
scroll to position [195, 0]
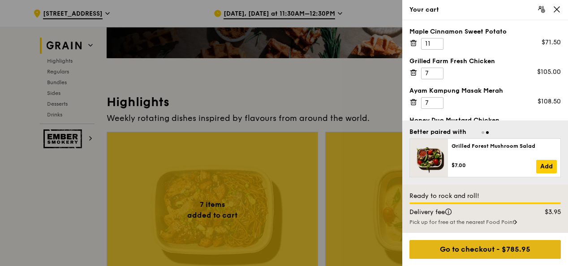
click at [504, 252] on div "Go to checkout - $785.95" at bounding box center [486, 249] width 152 height 19
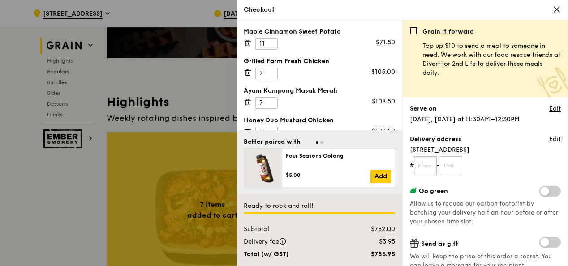
click at [434, 171] on input "text" at bounding box center [425, 165] width 23 height 19
click at [425, 165] on input "text" at bounding box center [425, 165] width 23 height 19
type input "1"
click at [455, 172] on input "text" at bounding box center [451, 165] width 23 height 19
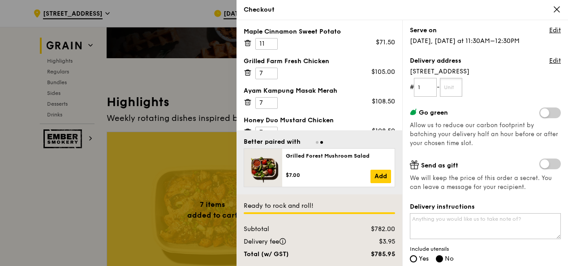
scroll to position [79, 0]
click at [446, 83] on input "text" at bounding box center [451, 86] width 23 height 19
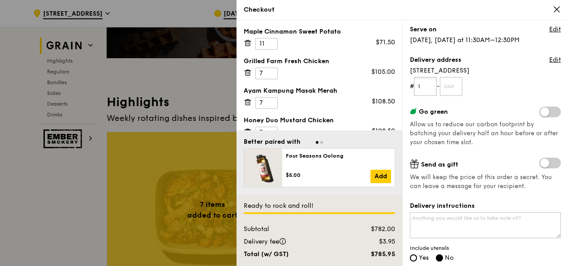
click at [430, 88] on input "1" at bounding box center [425, 86] width 23 height 19
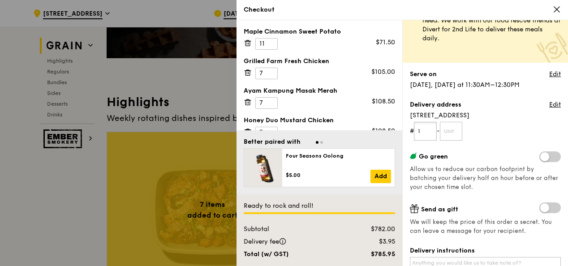
click at [424, 134] on input "1" at bounding box center [425, 131] width 23 height 19
click at [446, 132] on input "text" at bounding box center [451, 131] width 23 height 19
click at [430, 131] on input "1" at bounding box center [425, 131] width 23 height 19
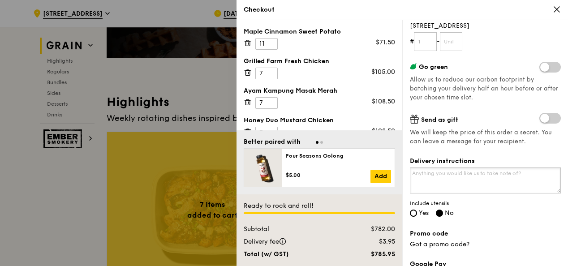
click at [480, 176] on textarea "Delivery instructions" at bounding box center [485, 181] width 151 height 26
click at [466, 176] on textarea "Do leave the delivery at the reception" at bounding box center [485, 181] width 151 height 26
click at [534, 180] on textarea "Do leave the delivery order at the reception" at bounding box center [485, 181] width 151 height 26
click at [423, 179] on textarea "Do leave the delivery order at the reception reception" at bounding box center [485, 181] width 151 height 26
click at [499, 173] on textarea "Do leave the delivery order at the reception" at bounding box center [485, 181] width 151 height 26
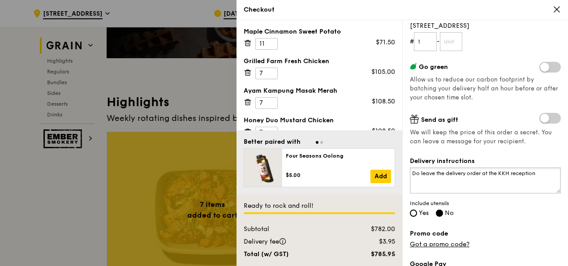
click at [541, 173] on textarea "Do leave the delivery order at the KKH reception" at bounding box center [485, 181] width 151 height 26
type textarea "Do leave the delivery order at the KKH reception and ring me when it arrives. I…"
click at [417, 208] on div "Delivery instructions Do leave the delivery order at the KKH reception and ring…" at bounding box center [485, 188] width 151 height 62
click at [419, 212] on span "Yes" at bounding box center [424, 213] width 10 height 8
click at [417, 212] on input "Yes" at bounding box center [413, 213] width 7 height 7
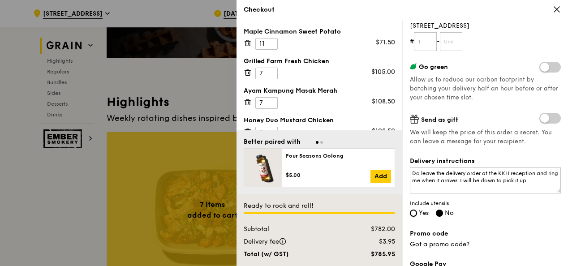
radio input "true"
radio input "false"
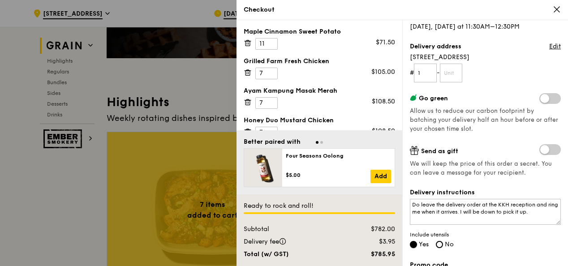
scroll to position [42, 0]
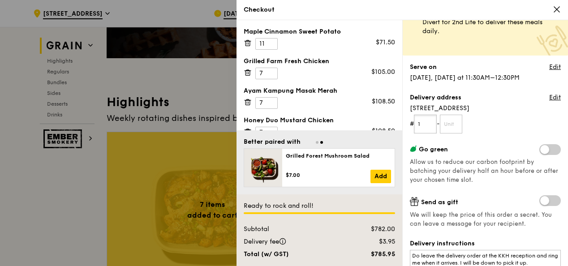
click at [434, 124] on input "1" at bounding box center [425, 124] width 23 height 19
type input "1"
click at [452, 124] on input "text" at bounding box center [451, 124] width 23 height 19
type input "01"
click at [506, 121] on form "# 1 - 01" at bounding box center [485, 124] width 151 height 19
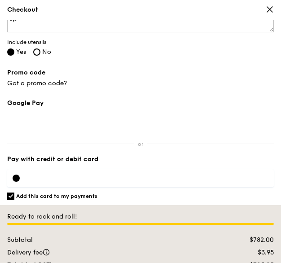
scroll to position [627, 0]
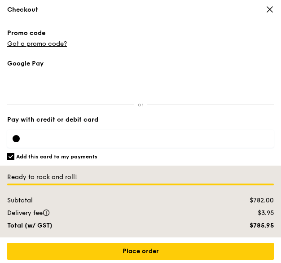
click at [230, 130] on div at bounding box center [140, 139] width 266 height 18
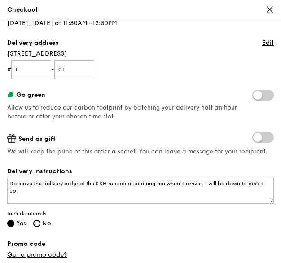
scroll to position [416, 0]
click at [70, 191] on textarea "Do leave the delivery order at the KKH reception and ring me when it arrives. I…" at bounding box center [140, 191] width 266 height 26
click at [84, 186] on textarea "Do leave the delivery order at the KKH reception and ring me when it arrives. I…" at bounding box center [140, 191] width 266 height 26
click at [169, 181] on textarea "Do leave the delivery order at the KKH reception and ring me when it arrives. I…" at bounding box center [140, 191] width 266 height 26
click at [160, 188] on textarea "Do leave the delivery order at the KKH reception and ring me up when it arrives…" at bounding box center [140, 191] width 266 height 26
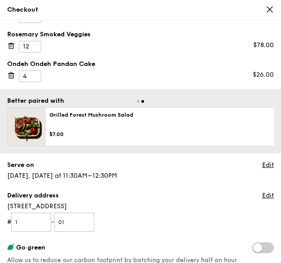
scroll to position [263, 0]
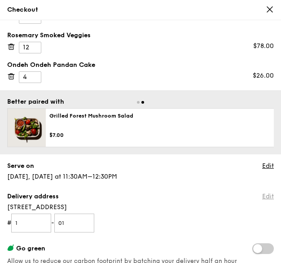
type textarea "Do leave the delivery order at the KKH reception and ring me up when it arrives…"
click at [262, 193] on link "Edit" at bounding box center [268, 196] width 12 height 9
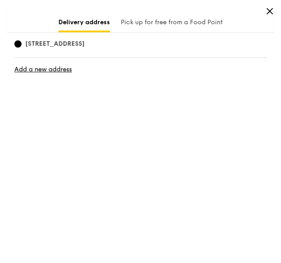
click at [95, 44] on span "[STREET_ADDRESS]" at bounding box center [54, 43] width 81 height 9
click at [22, 44] on input "[STREET_ADDRESS]" at bounding box center [17, 43] width 7 height 7
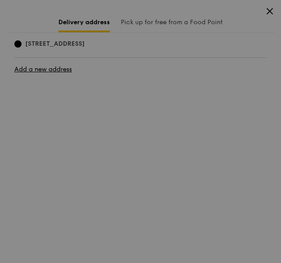
click at [108, 44] on div at bounding box center [140, 131] width 281 height 263
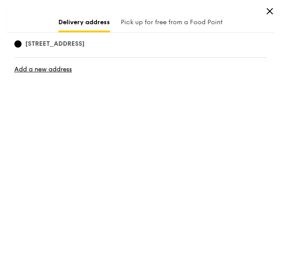
click at [264, 12] on div "Delivery address Pick up for free from a Food Point" at bounding box center [140, 19] width 266 height 25
click at [267, 12] on icon at bounding box center [269, 11] width 8 height 8
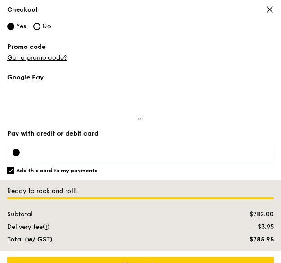
scroll to position [627, 0]
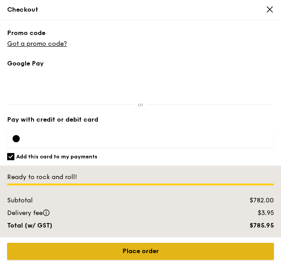
click at [142, 243] on input "Place order" at bounding box center [140, 251] width 266 height 17
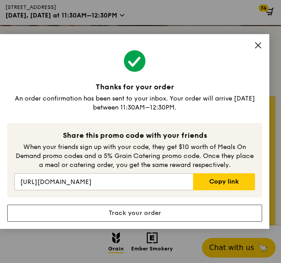
click at [256, 43] on icon at bounding box center [258, 45] width 8 height 8
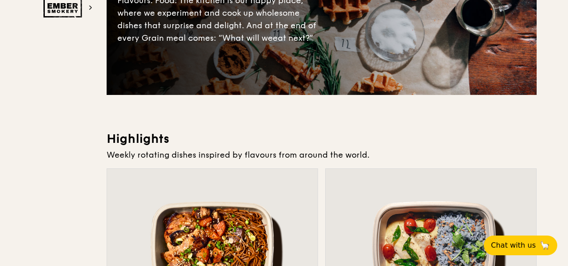
scroll to position [0, 0]
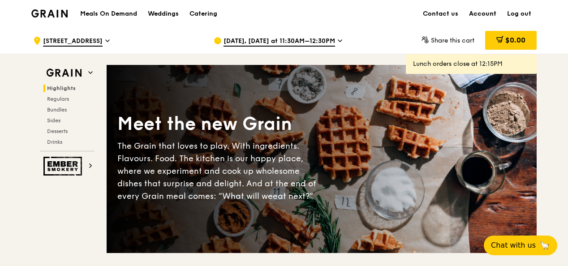
click at [483, 12] on link "Account" at bounding box center [483, 13] width 38 height 27
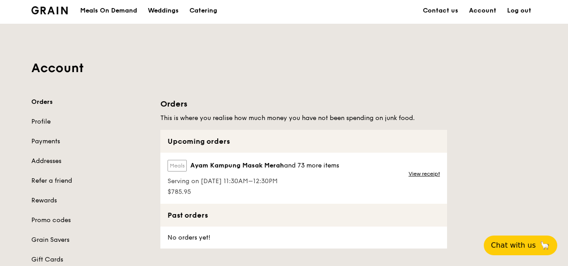
scroll to position [4, 0]
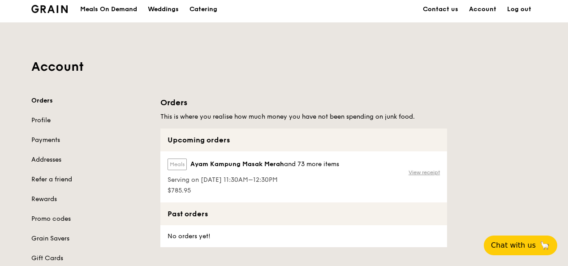
click at [413, 170] on link "View receipt" at bounding box center [424, 172] width 31 height 7
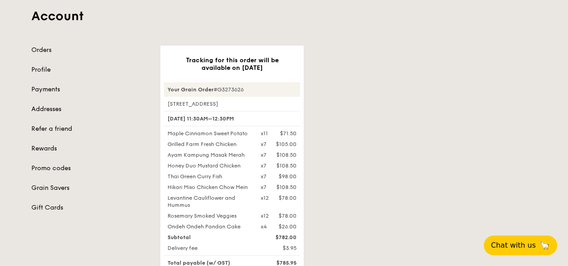
scroll to position [55, 0]
click at [350, 130] on div "Tracking for this order will be available on Aug 21 Your Grain Order #G3273626 …" at bounding box center [348, 219] width 387 height 347
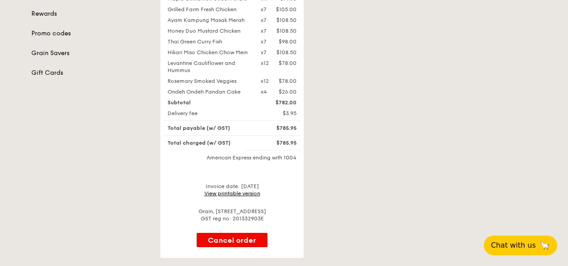
scroll to position [91, 0]
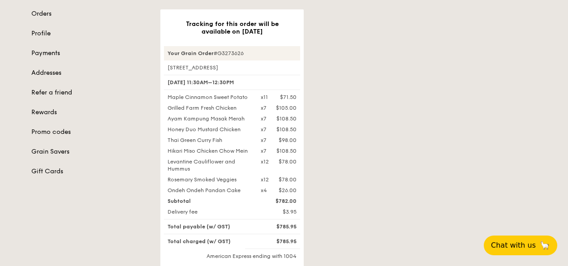
drag, startPoint x: 274, startPoint y: 226, endPoint x: 305, endPoint y: 229, distance: 31.0
click at [305, 229] on div "Tracking for this order will be available on Aug 21 Your Grain Order #G3273626 …" at bounding box center [348, 182] width 387 height 347
drag, startPoint x: 305, startPoint y: 229, endPoint x: 378, endPoint y: 211, distance: 75.2
click at [378, 211] on div "Tracking for this order will be available on Aug 21 Your Grain Order #G3273626 …" at bounding box center [348, 182] width 387 height 347
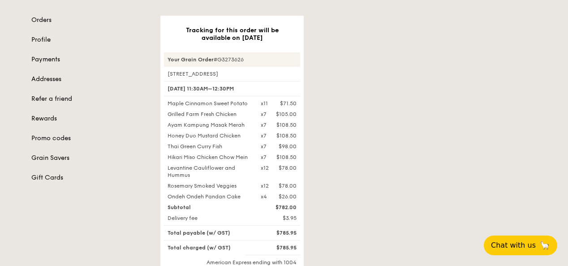
scroll to position [85, 0]
click at [199, 124] on div "Ayam Kampung Masak Merah" at bounding box center [208, 125] width 93 height 7
drag, startPoint x: 199, startPoint y: 124, endPoint x: 193, endPoint y: 135, distance: 12.6
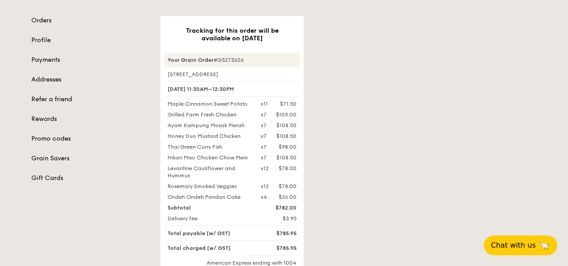
click at [193, 135] on div "Honey Duo Mustard Chicken" at bounding box center [208, 136] width 93 height 7
drag, startPoint x: 193, startPoint y: 135, endPoint x: 172, endPoint y: 127, distance: 22.1
click at [172, 127] on div "Ayam Kampung Masak Merah" at bounding box center [208, 125] width 93 height 7
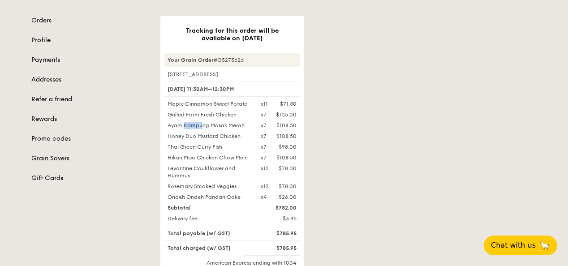
click at [172, 127] on div "Ayam Kampung Masak Merah" at bounding box center [208, 125] width 93 height 7
drag, startPoint x: 172, startPoint y: 127, endPoint x: 177, endPoint y: 137, distance: 10.4
click at [177, 137] on div "Honey Duo Mustard Chicken" at bounding box center [208, 136] width 93 height 7
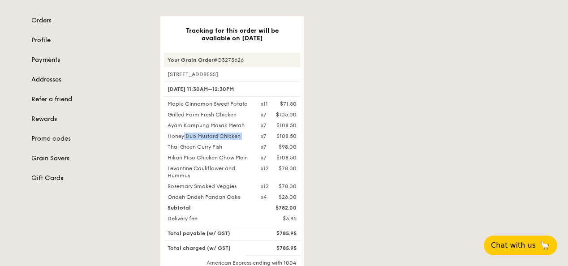
click at [177, 138] on div "Honey Duo Mustard Chicken" at bounding box center [208, 136] width 93 height 7
drag, startPoint x: 177, startPoint y: 138, endPoint x: 273, endPoint y: 138, distance: 96.8
click at [268, 141] on div "Maple Cinnamon Sweet Potato x11 $71.50 Grilled Farm Fresh Chicken x7 $105.00 Ay…" at bounding box center [232, 150] width 136 height 100
click at [200, 115] on div "Grilled Farm Fresh Chicken" at bounding box center [208, 114] width 93 height 7
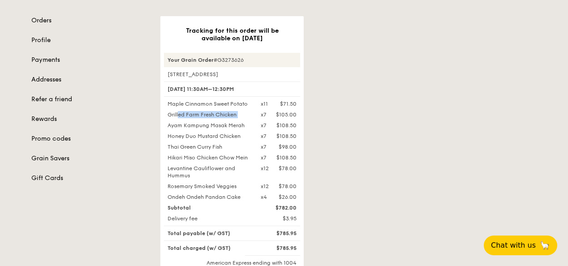
click at [200, 115] on div "Grilled Farm Fresh Chicken" at bounding box center [208, 114] width 93 height 7
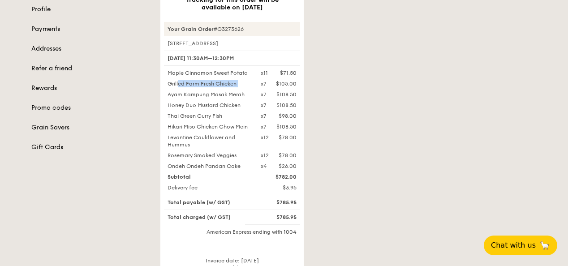
scroll to position [130, 0]
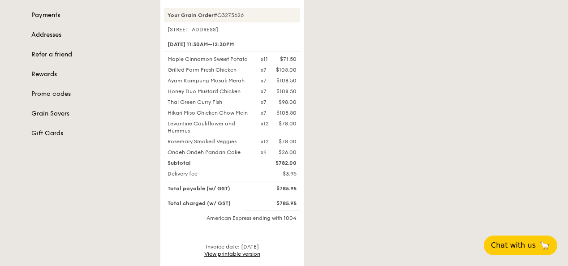
click at [235, 143] on div "Rosemary Smoked Veggies" at bounding box center [208, 141] width 93 height 7
click at [368, 150] on div "Tracking for this order will be available on Aug 21 Your Grain Order #G3273626 …" at bounding box center [348, 144] width 387 height 347
